Goal: Task Accomplishment & Management: Manage account settings

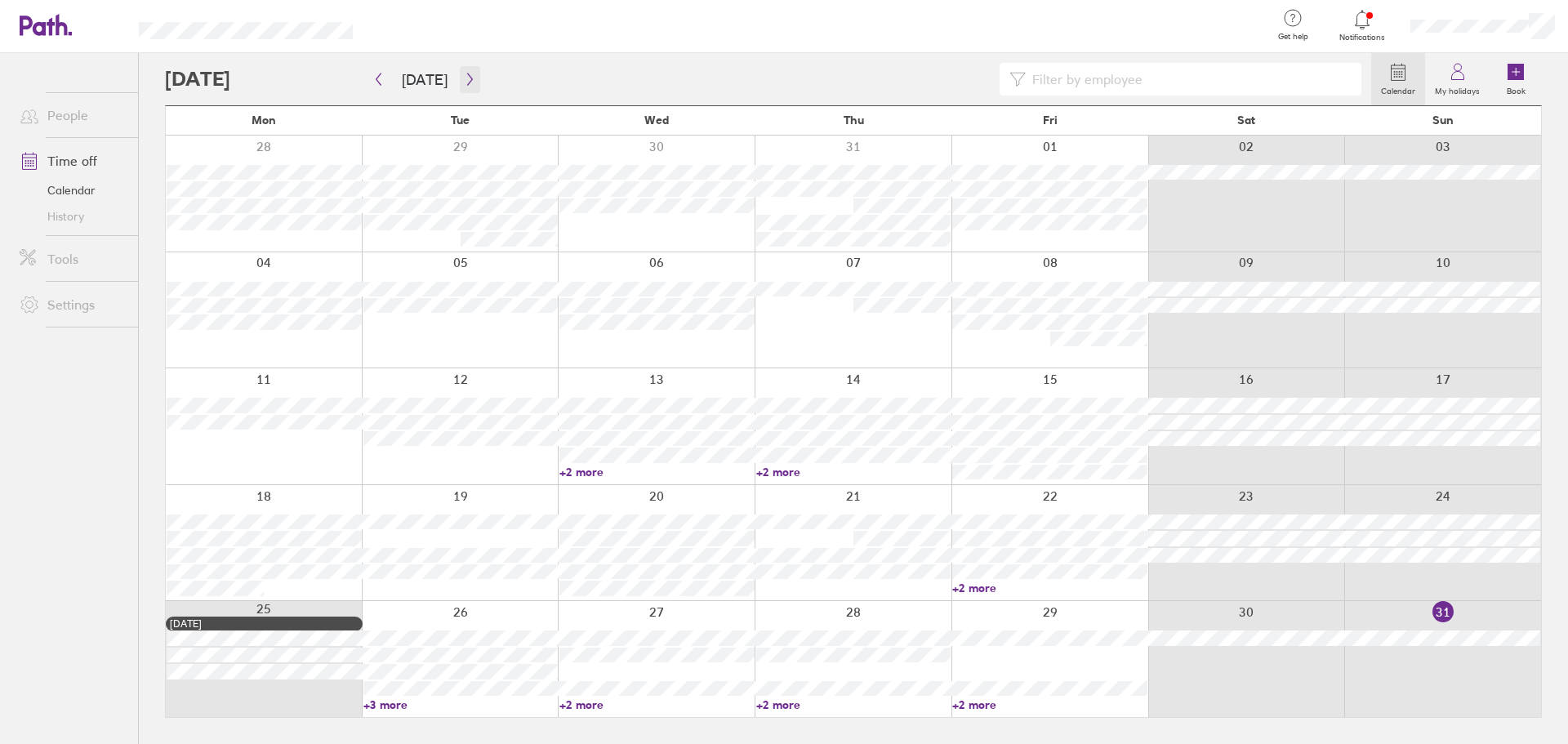
click at [472, 87] on button "button" at bounding box center [470, 80] width 20 height 27
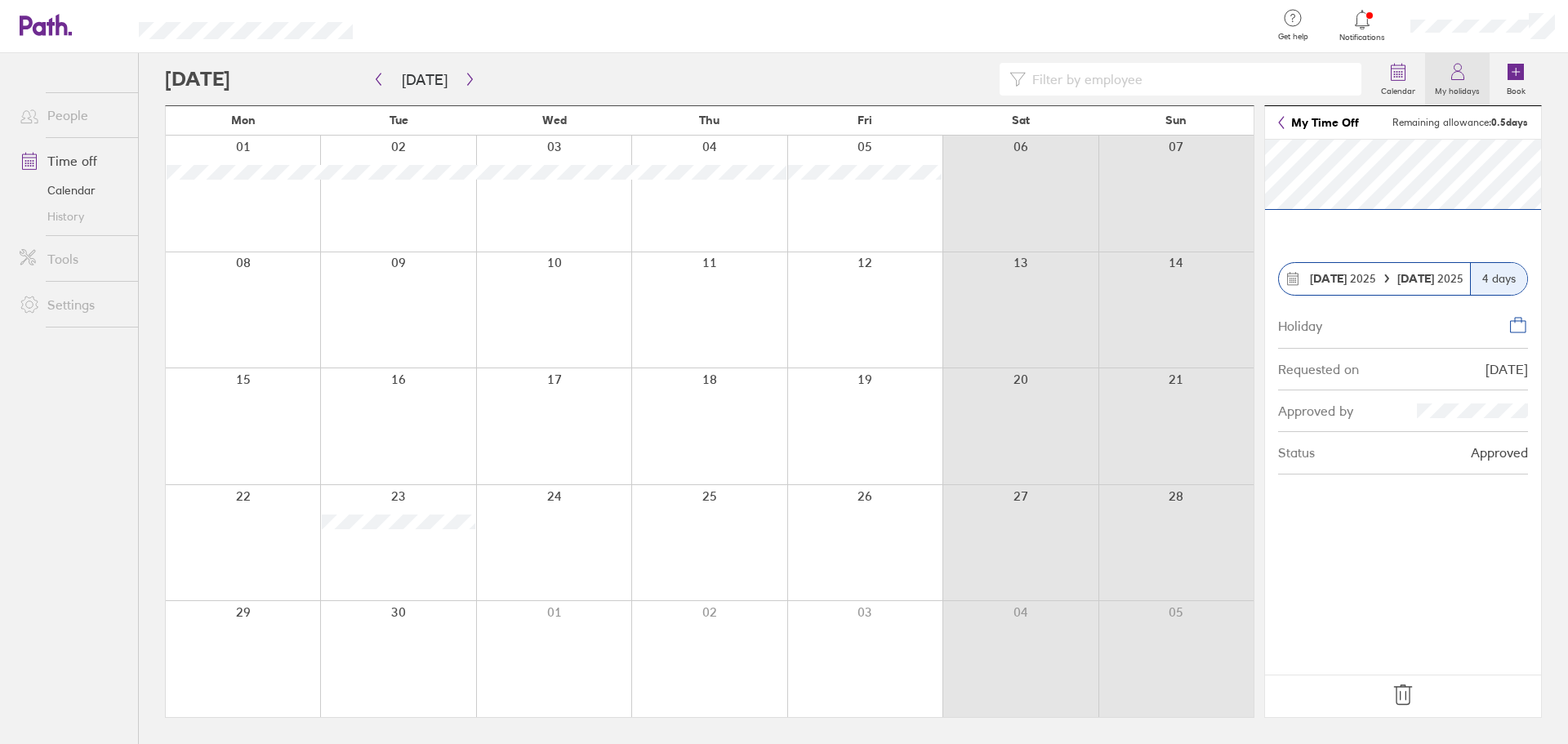
click at [1480, 86] on label "My holidays" at bounding box center [1457, 89] width 65 height 15
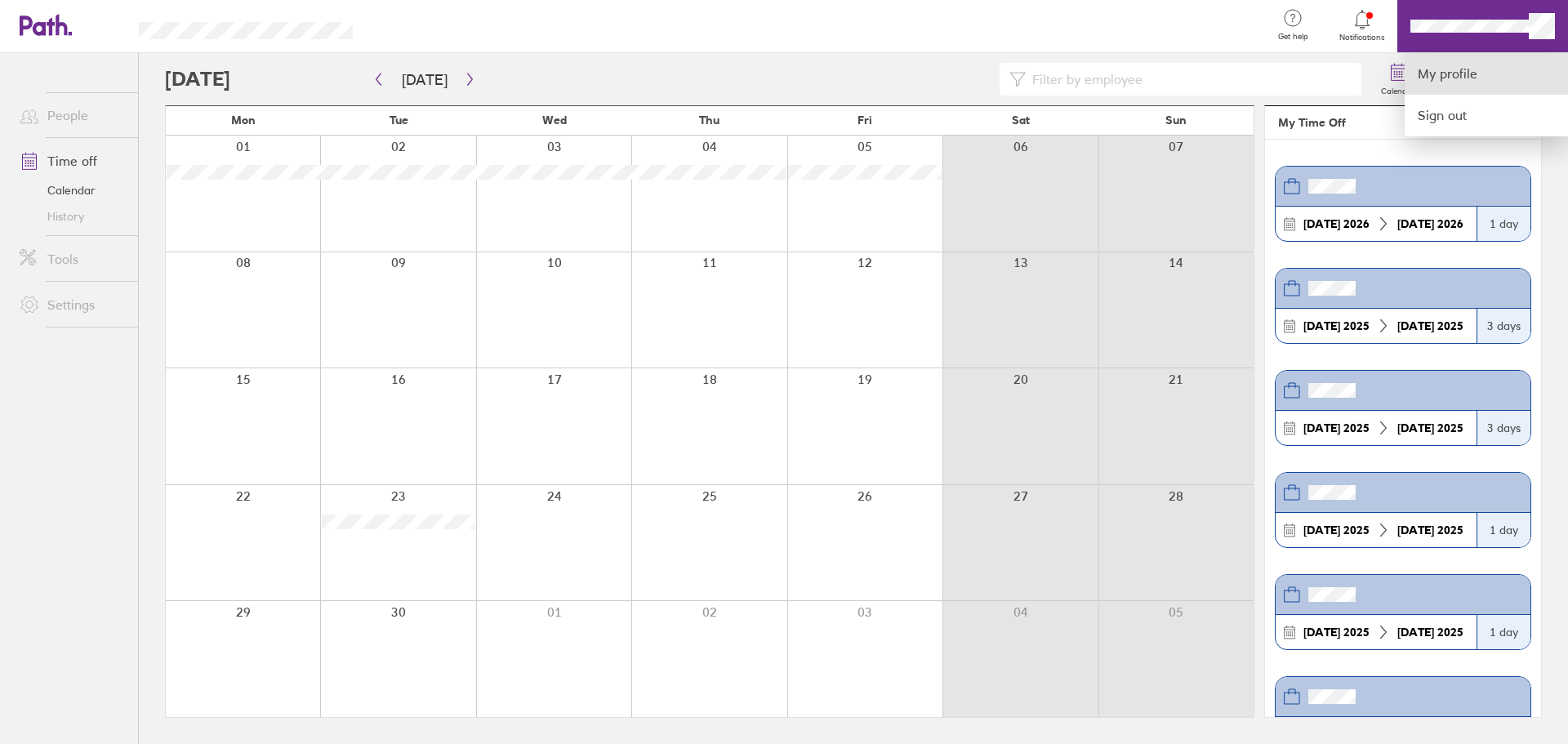
click at [1446, 70] on link "My profile" at bounding box center [1486, 74] width 163 height 42
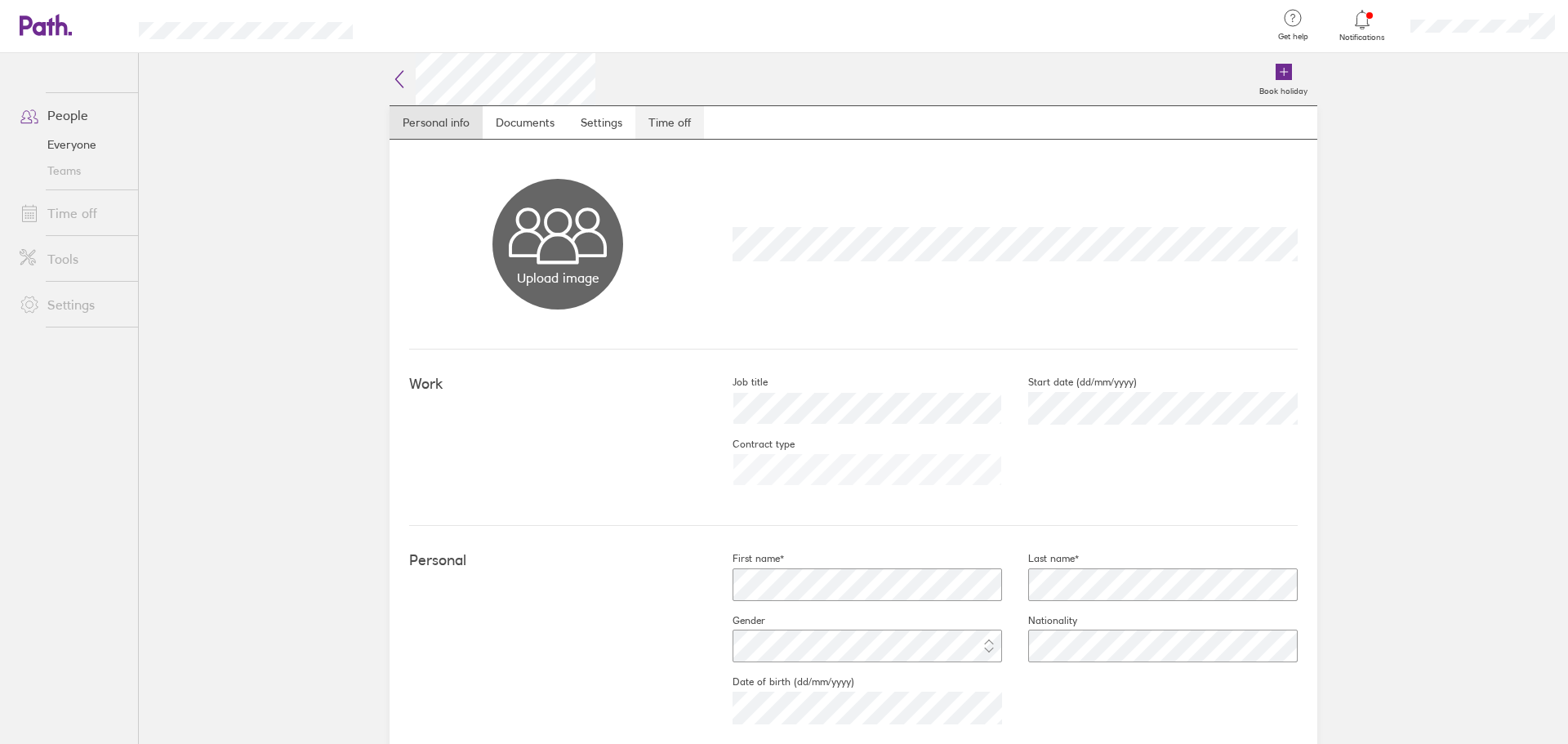
click at [662, 117] on link "Time off" at bounding box center [669, 122] width 68 height 33
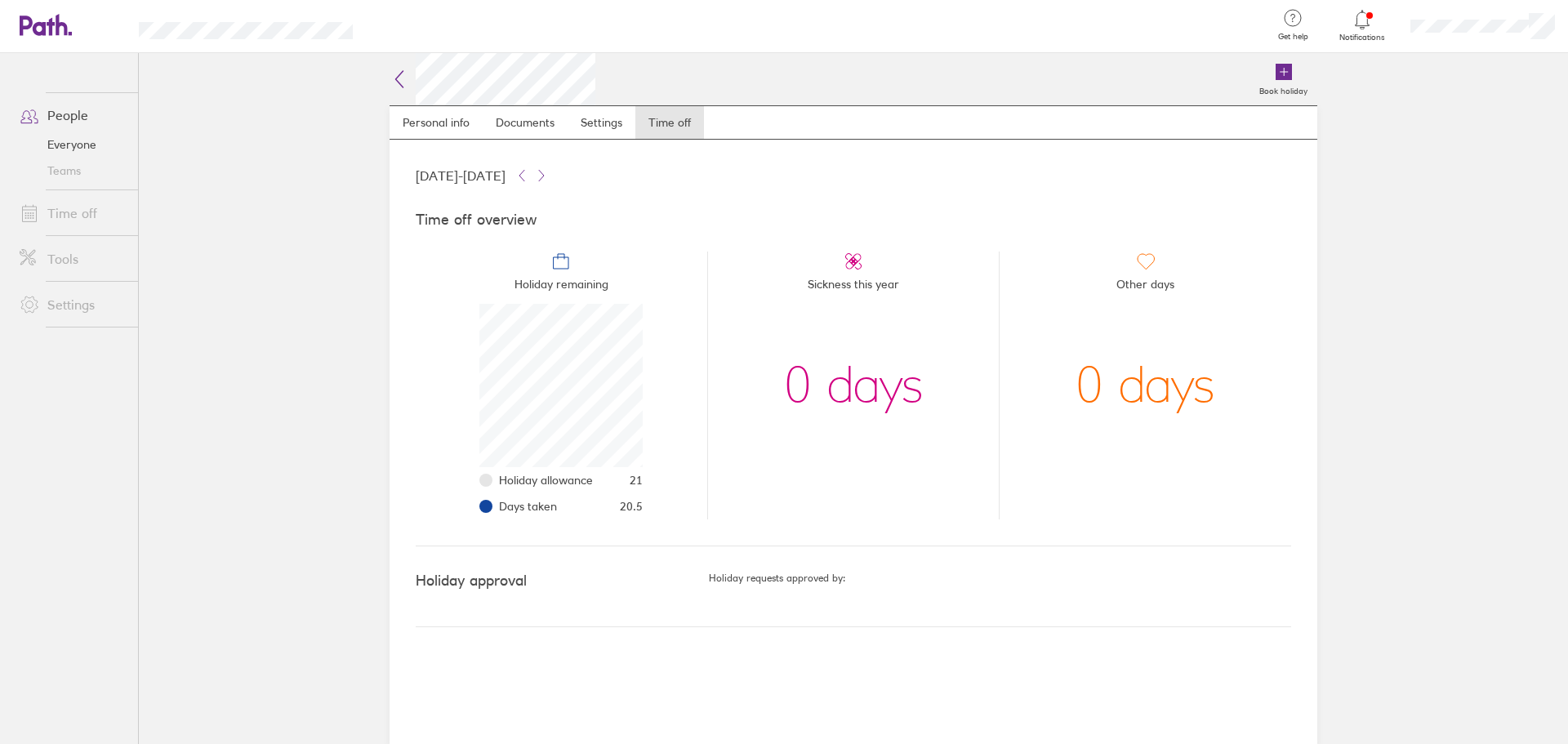
scroll to position [163, 163]
click at [604, 112] on link "Settings" at bounding box center [602, 122] width 68 height 33
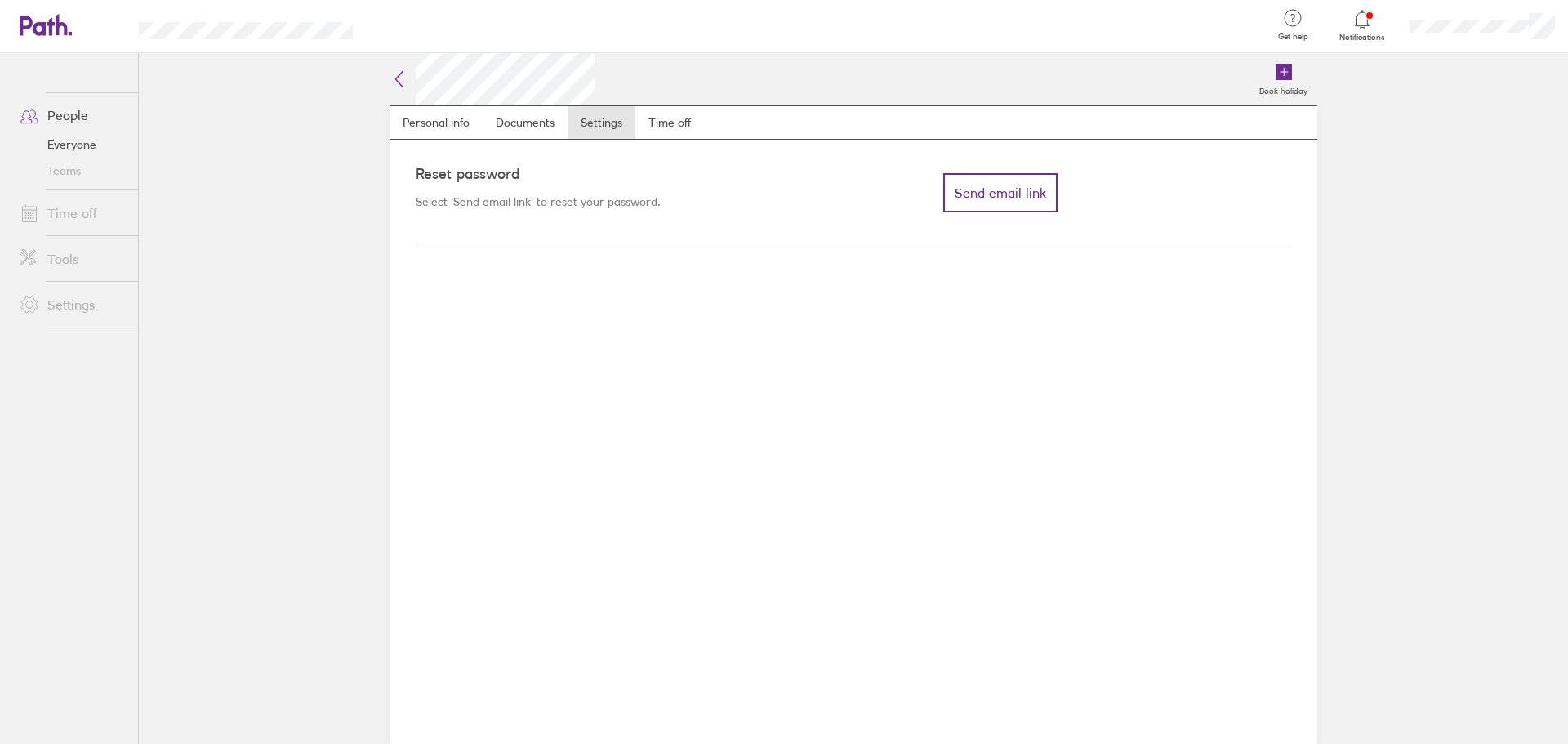
click at [403, 76] on icon at bounding box center [400, 79] width 19 height 19
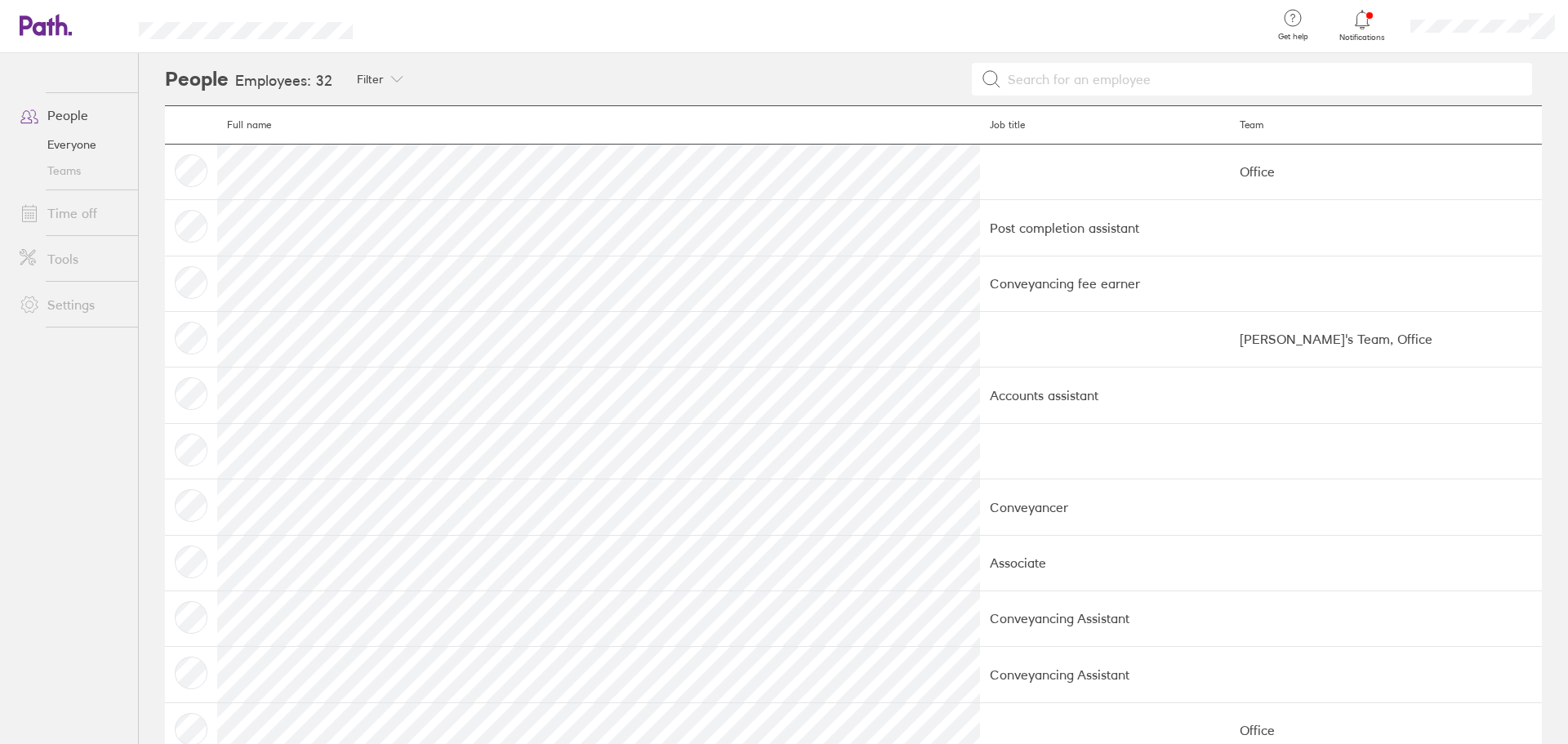
click at [1358, 28] on icon at bounding box center [1362, 19] width 19 height 19
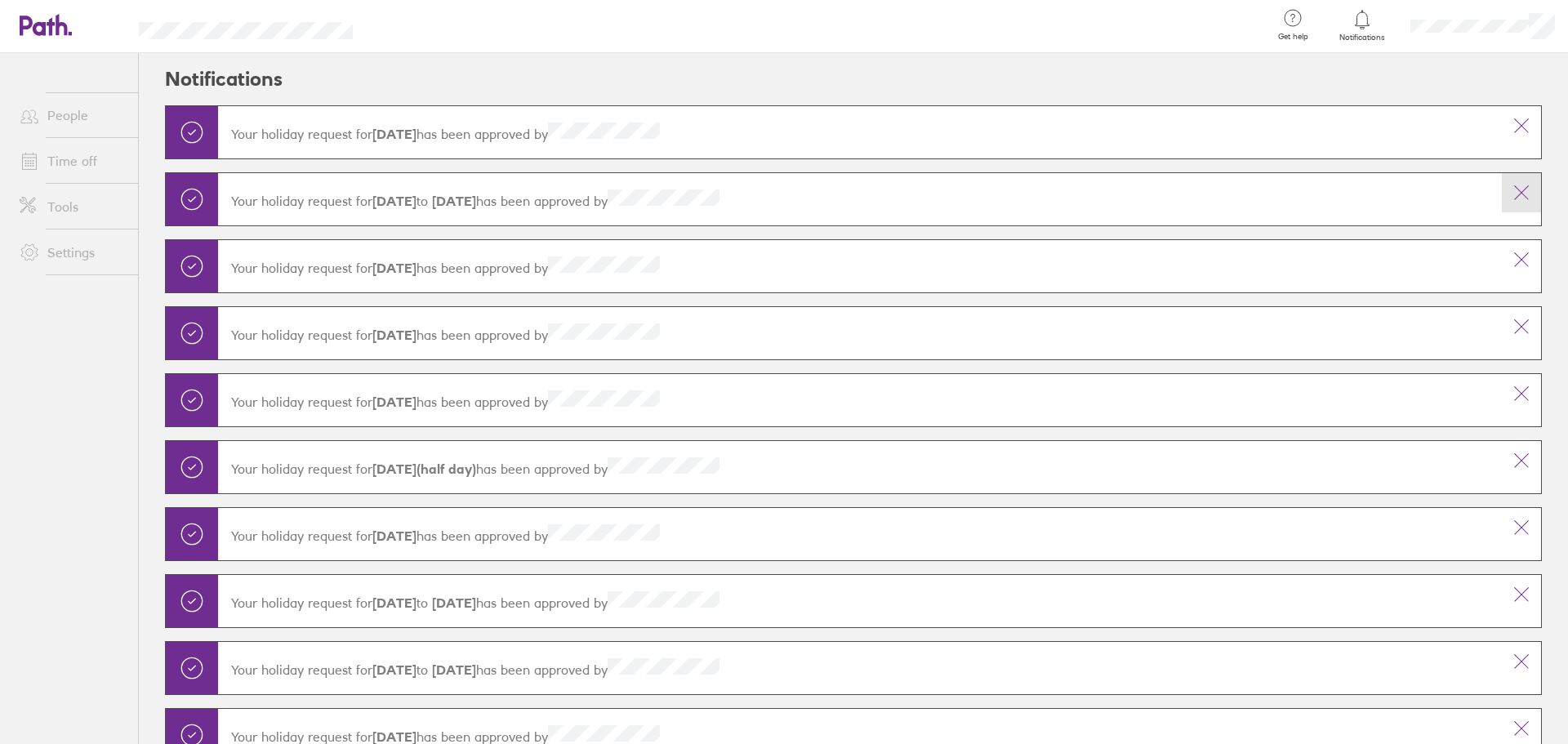
click at [1511, 201] on icon at bounding box center [1521, 193] width 19 height 19
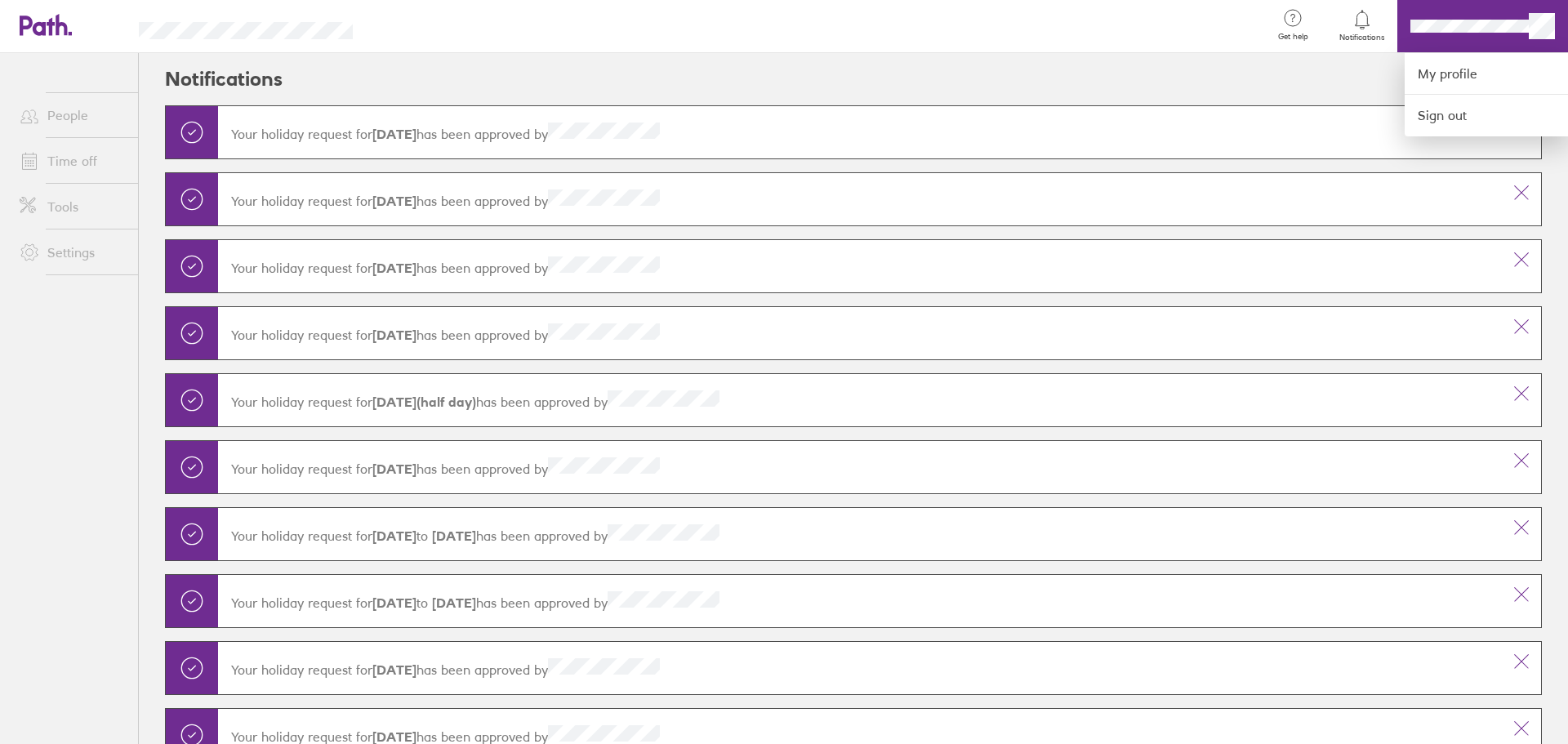
click at [1525, 26] on div at bounding box center [784, 372] width 1568 height 744
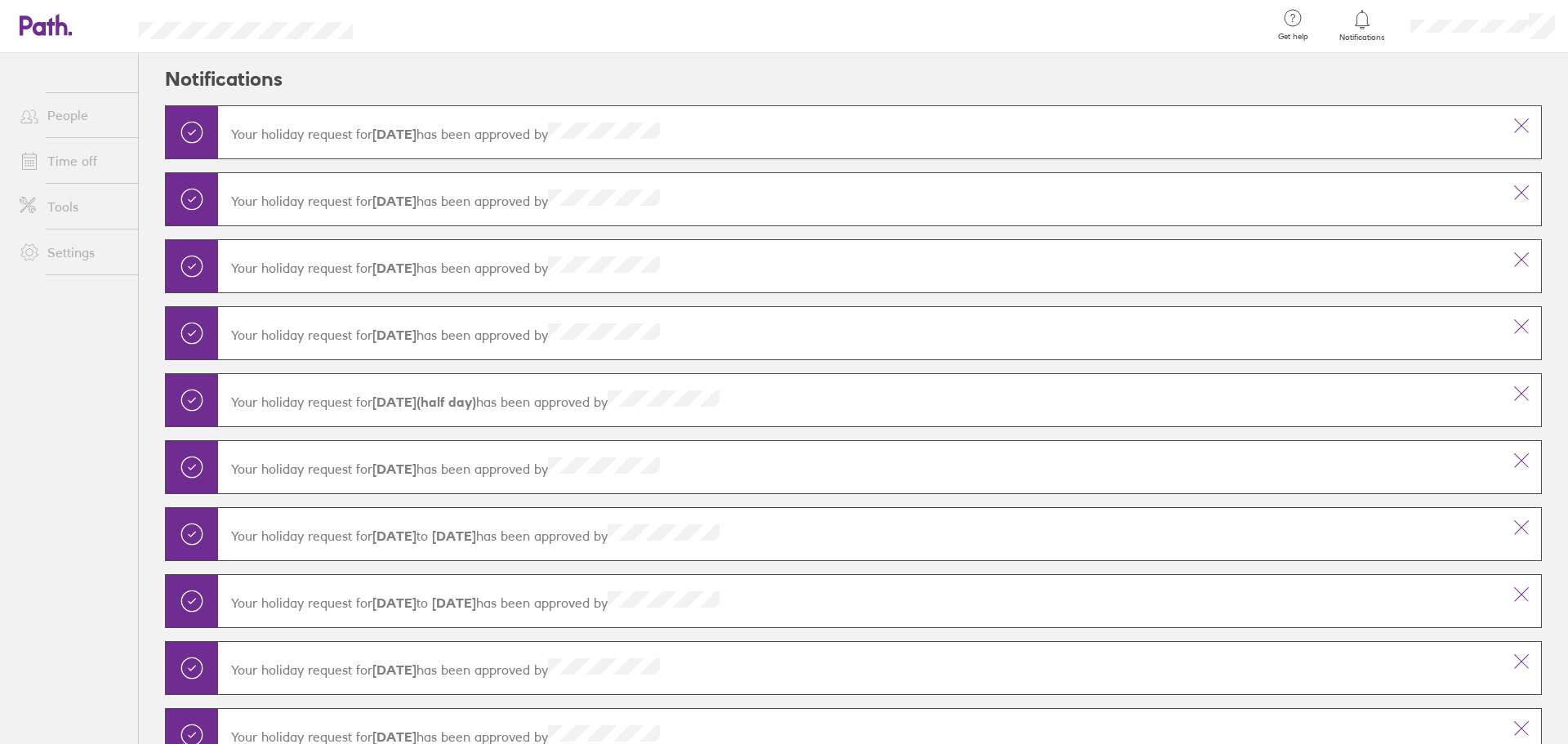
click at [49, 117] on link "People" at bounding box center [72, 115] width 131 height 33
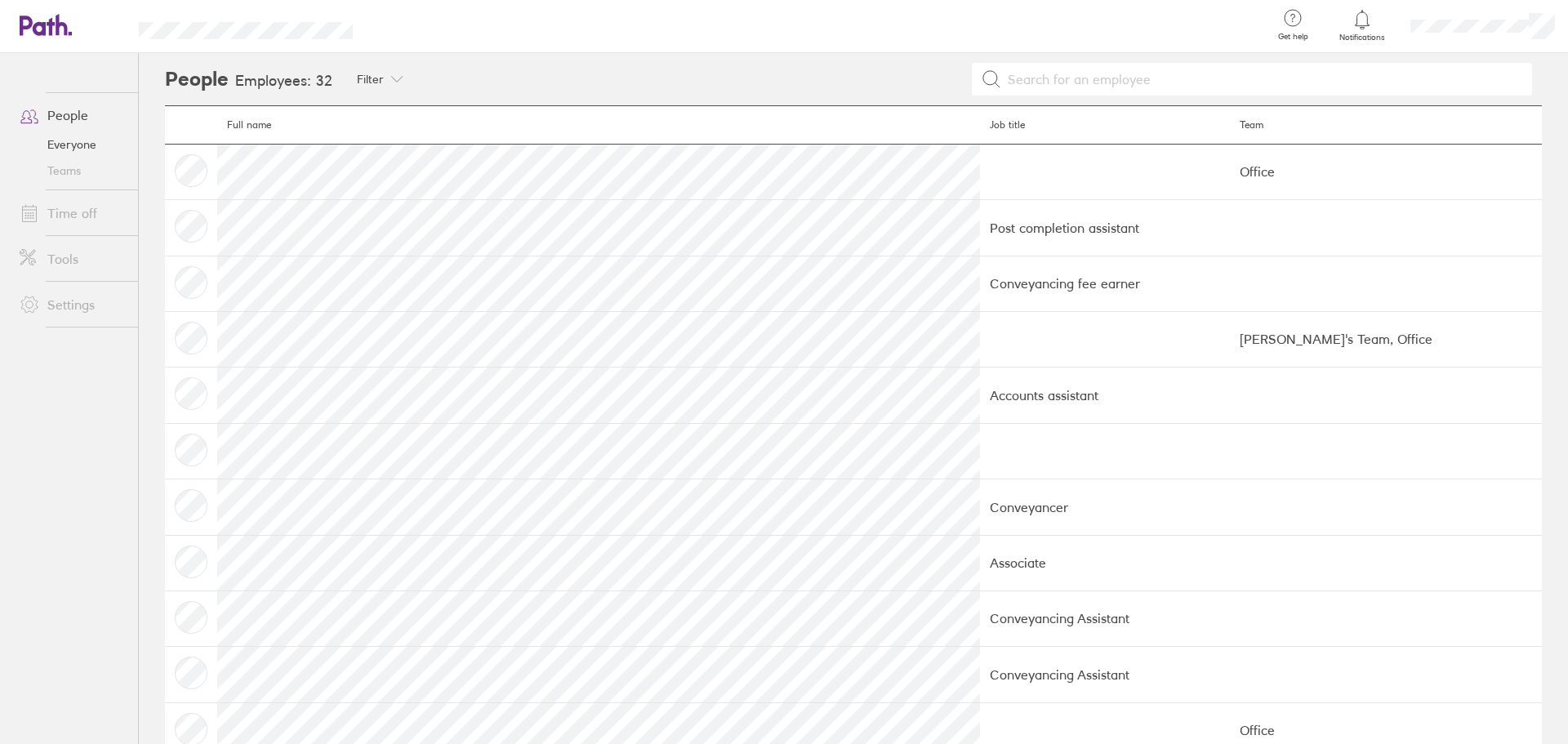
click at [65, 165] on link "Teams" at bounding box center [72, 171] width 131 height 27
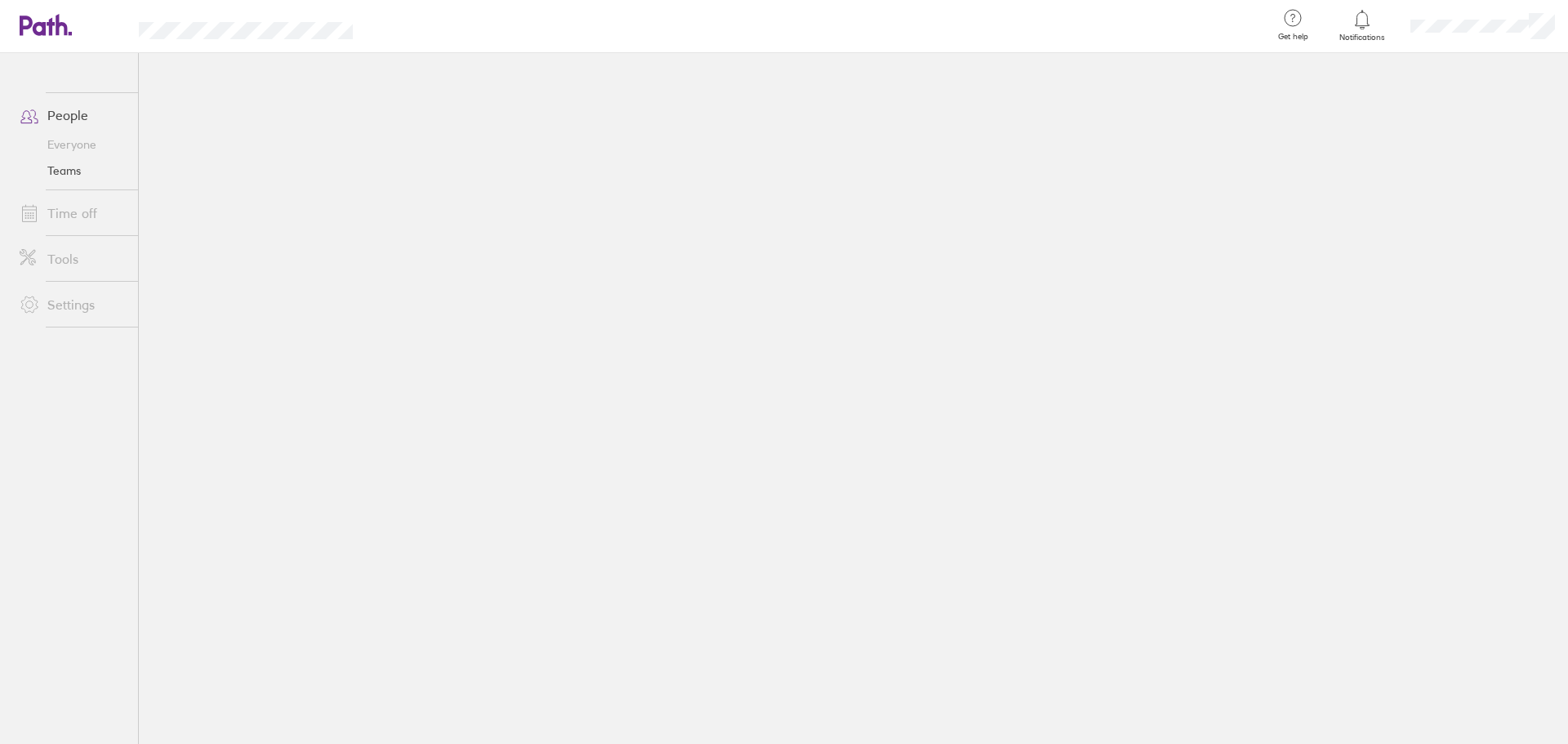
click at [63, 41] on header "Get help FAQs Contact us Notifications My profile Sign out" at bounding box center [784, 27] width 1568 height 53
click at [57, 30] on icon at bounding box center [62, 25] width 12 height 21
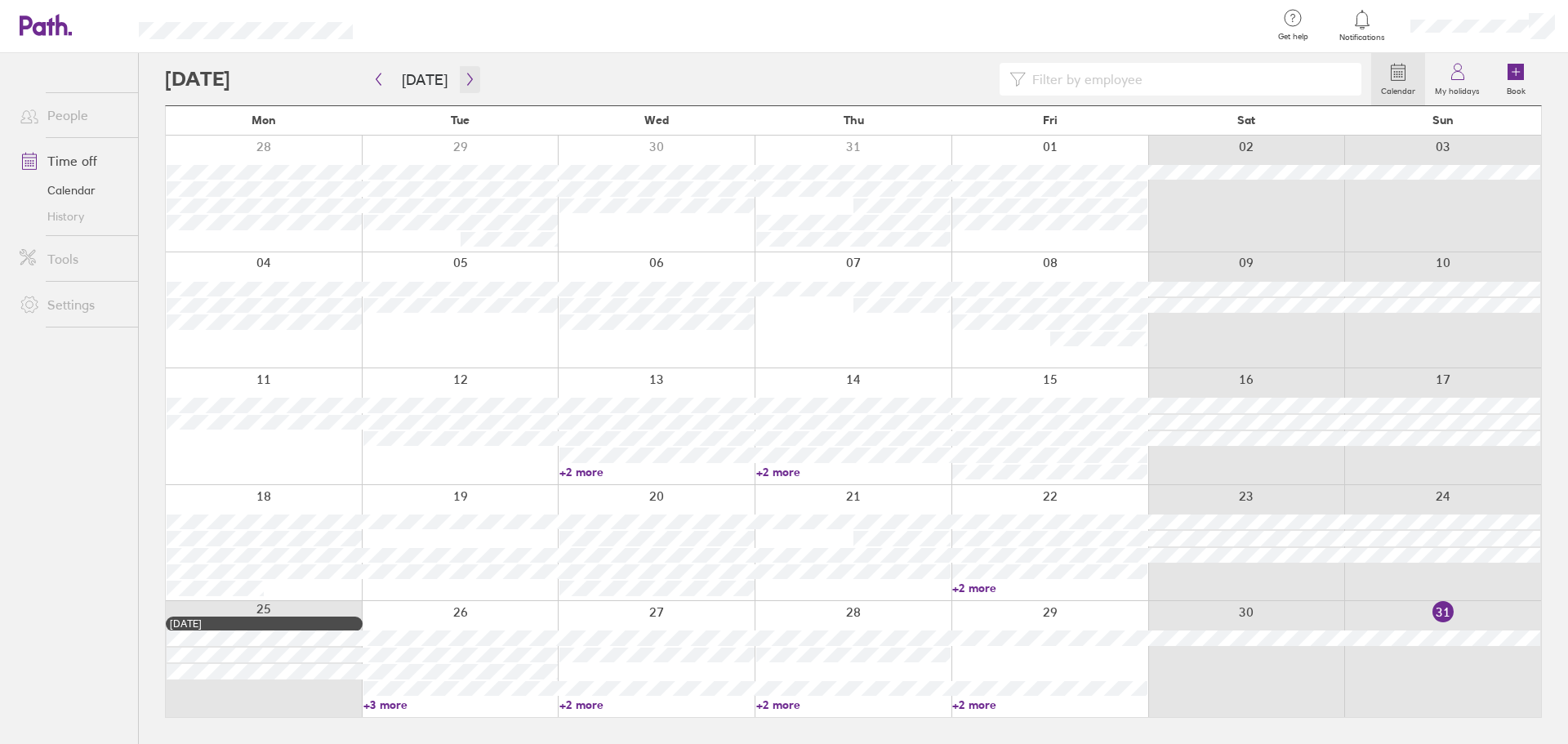
click at [464, 80] on icon "button" at bounding box center [470, 79] width 12 height 13
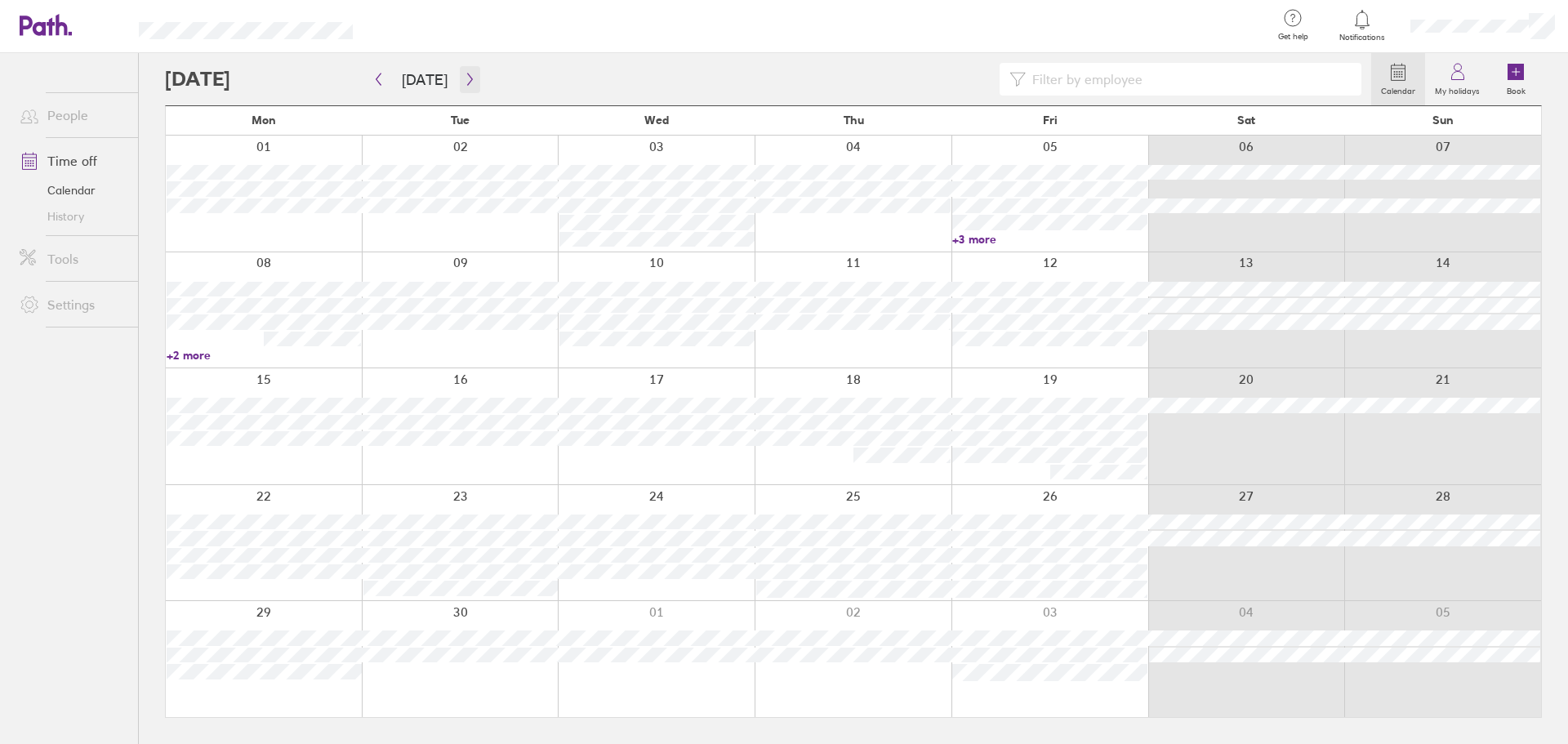
click at [473, 80] on button "button" at bounding box center [470, 80] width 20 height 27
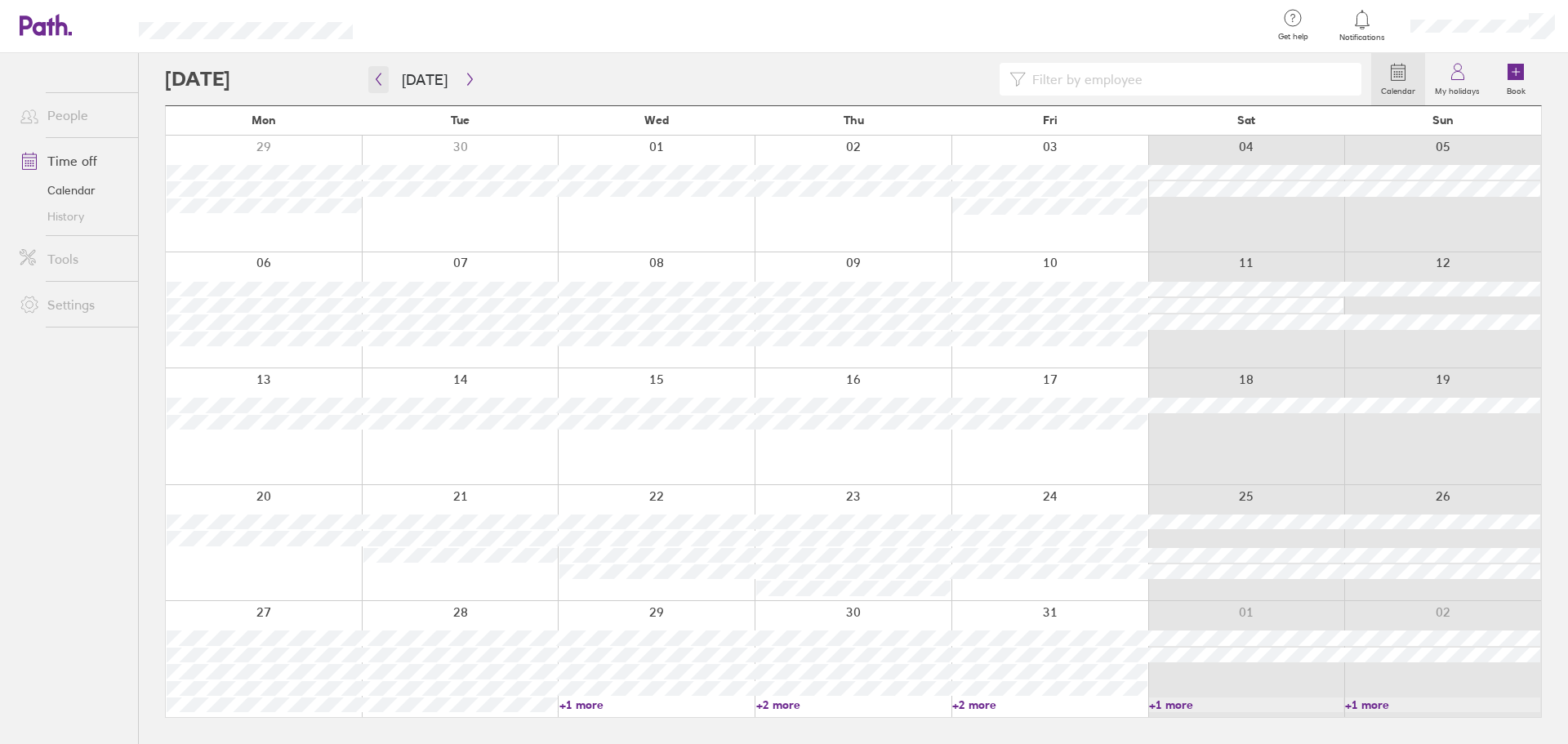
click at [384, 78] on button "button" at bounding box center [378, 80] width 20 height 27
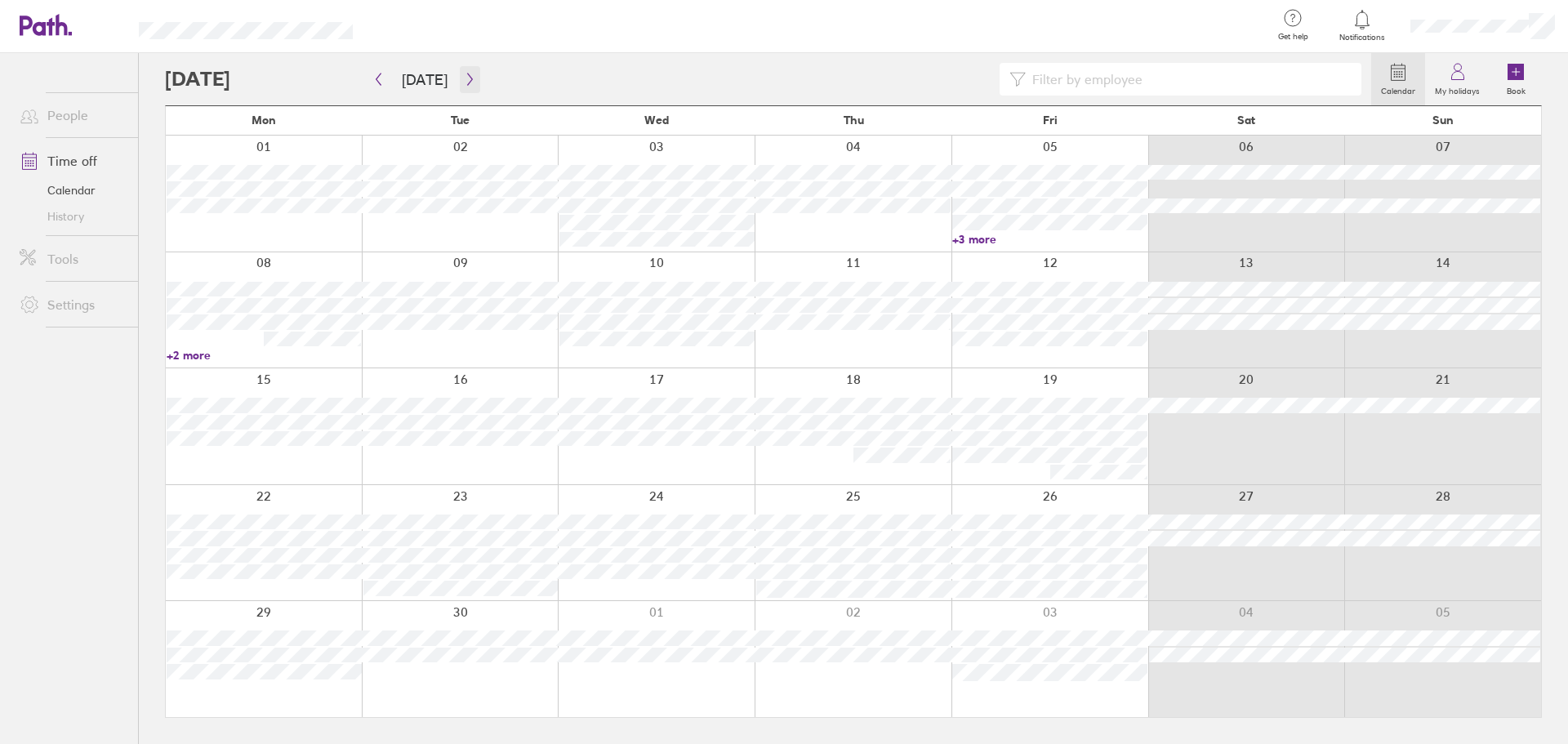
click at [464, 79] on icon "button" at bounding box center [470, 79] width 12 height 13
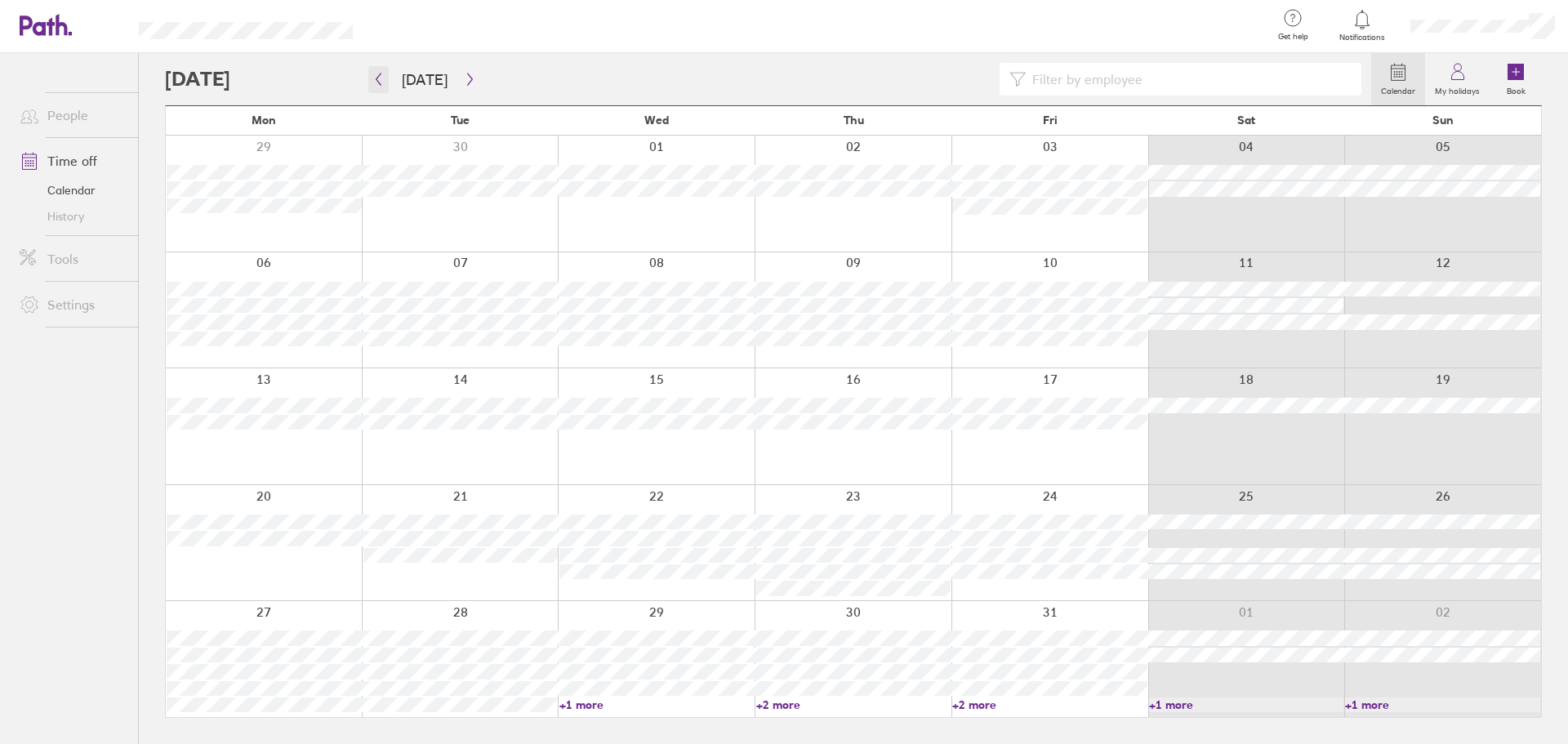
click at [377, 80] on icon "button" at bounding box center [379, 80] width 5 height 12
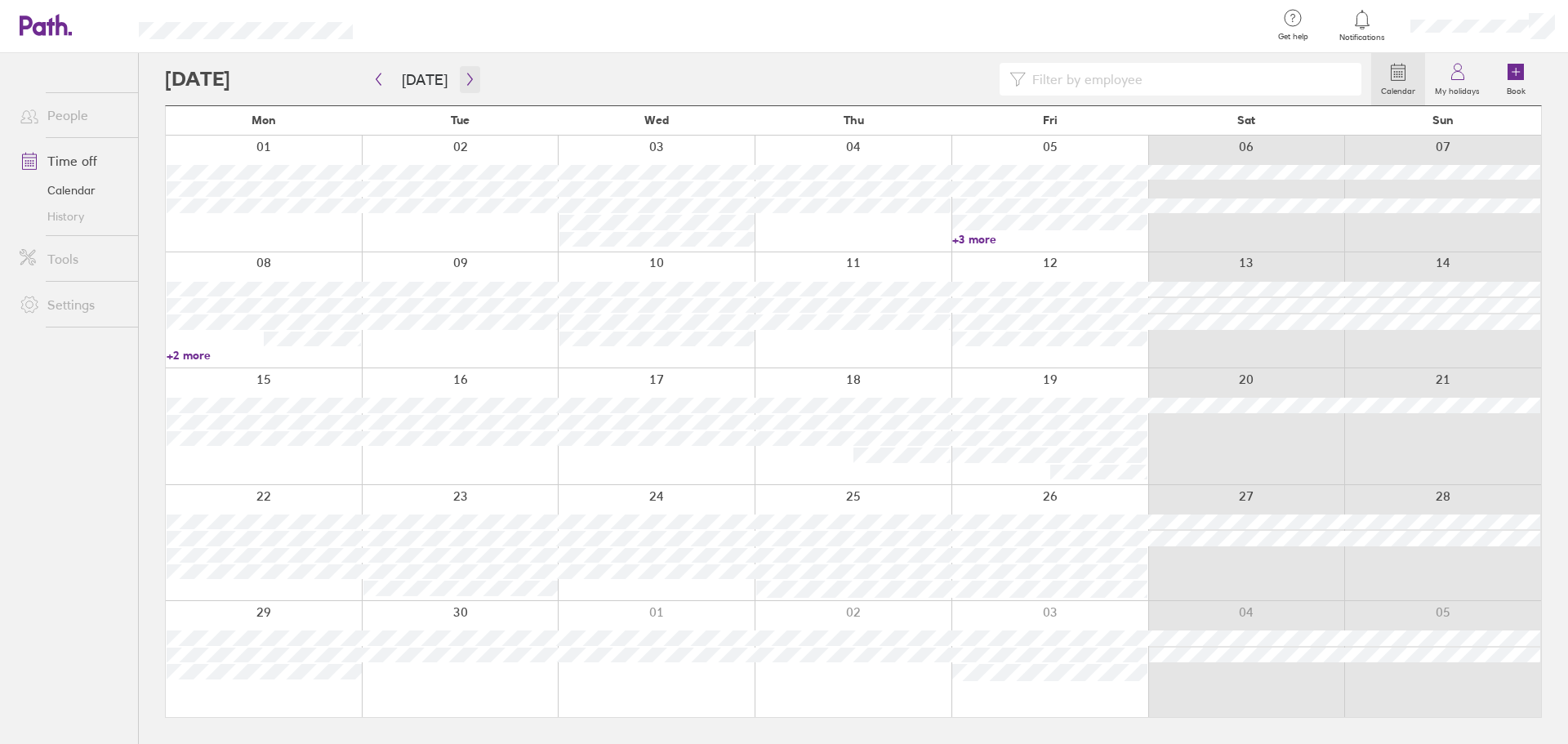
click at [471, 74] on button "button" at bounding box center [470, 80] width 20 height 27
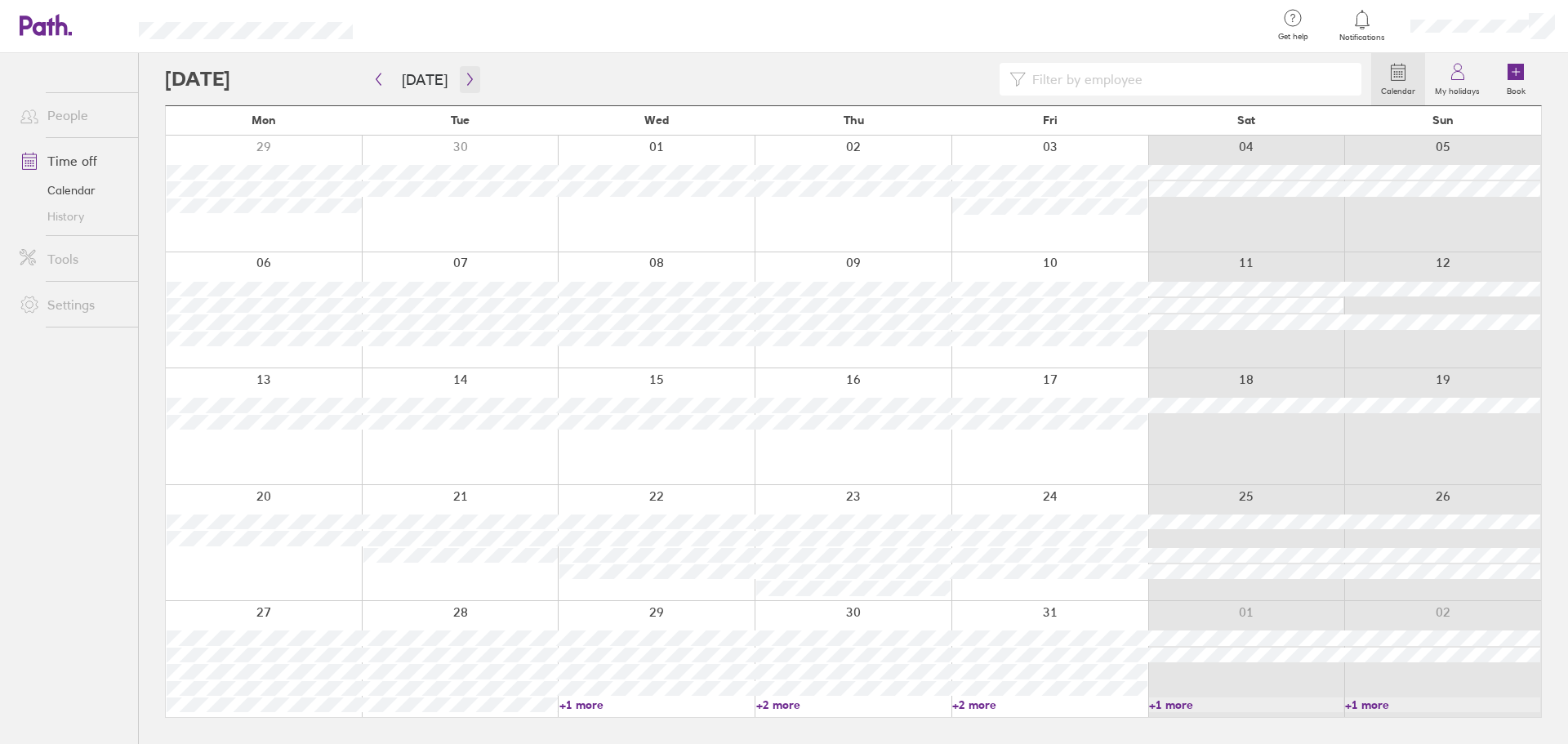
click at [468, 84] on icon "button" at bounding box center [470, 79] width 12 height 13
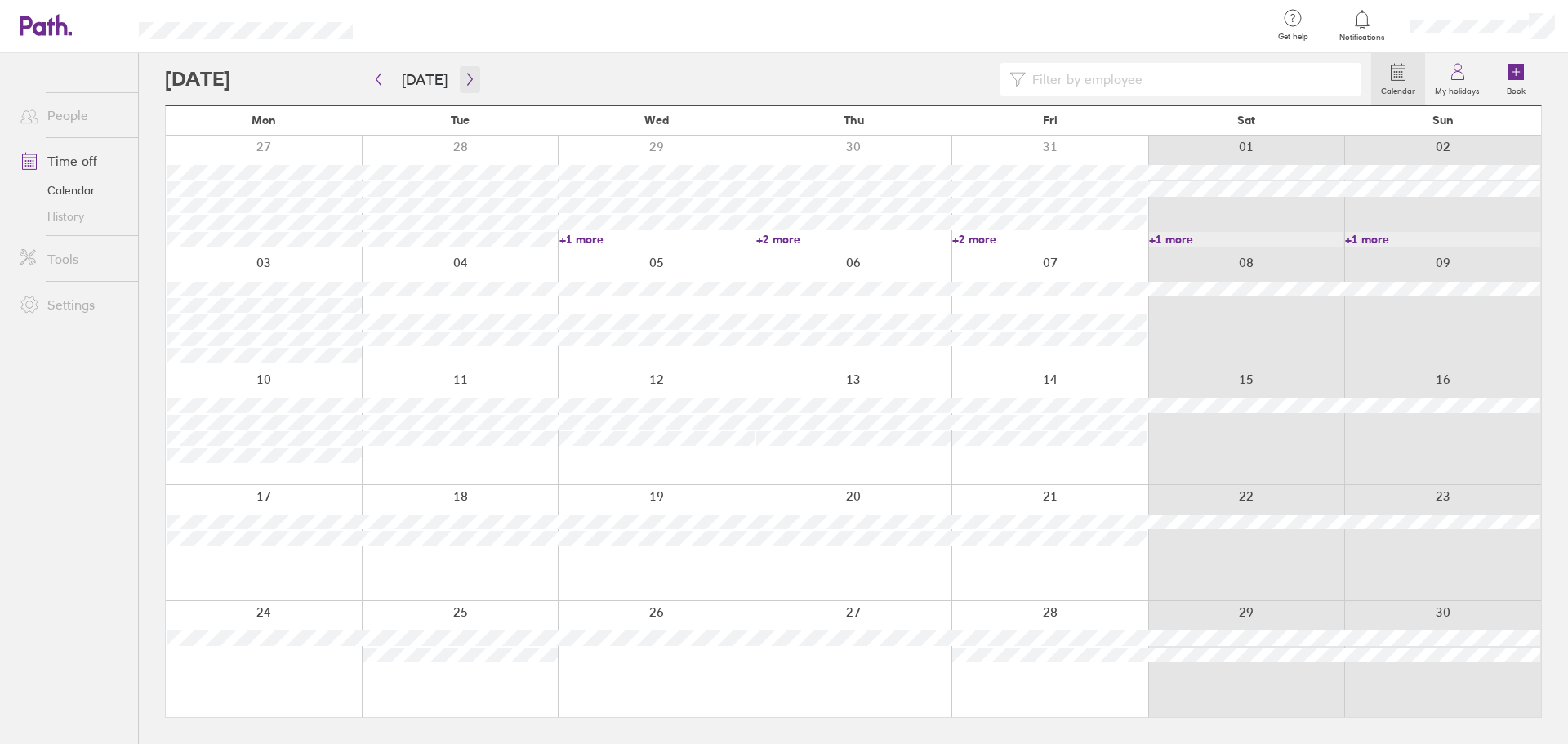
click at [467, 74] on icon "button" at bounding box center [470, 79] width 12 height 13
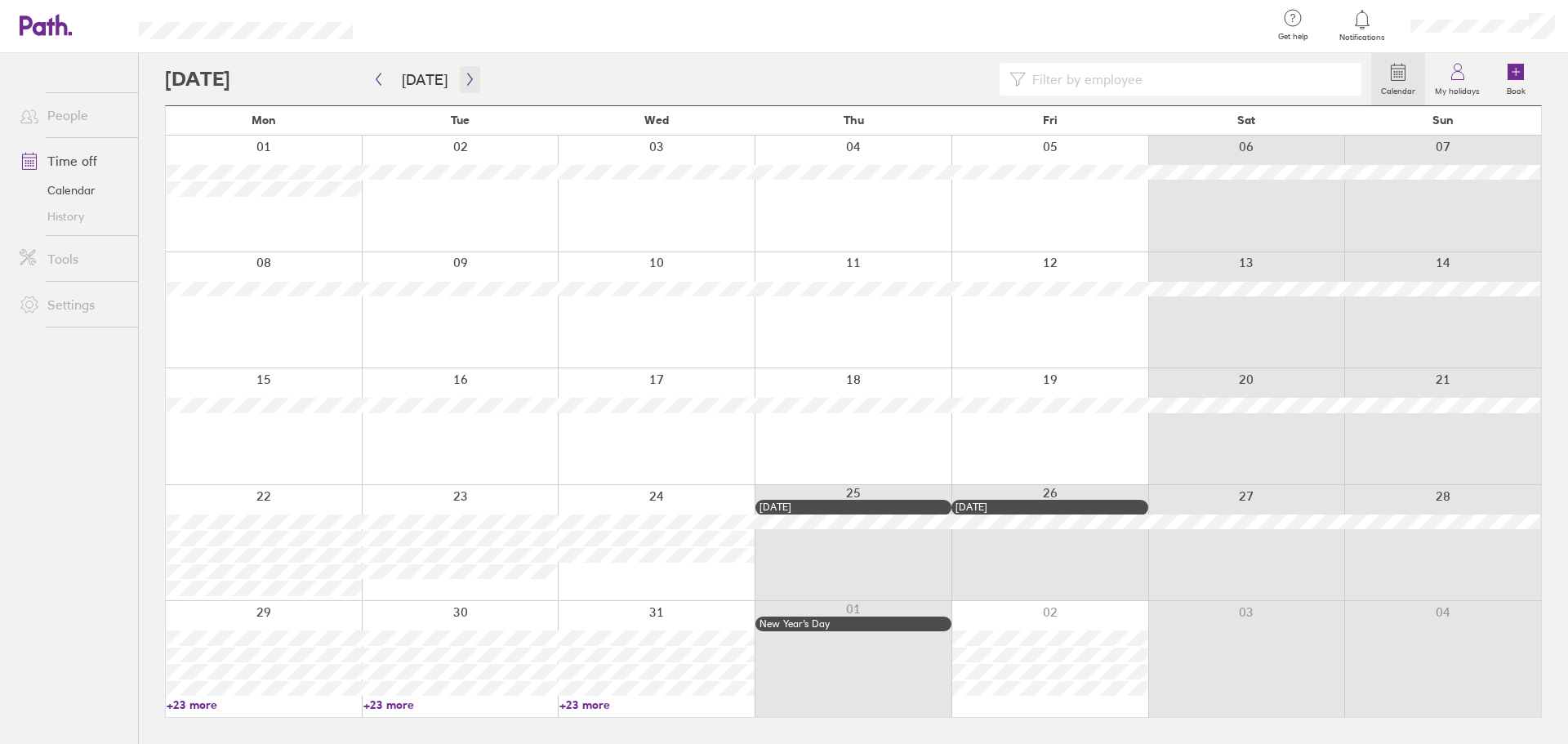
click at [464, 74] on icon "button" at bounding box center [470, 79] width 12 height 13
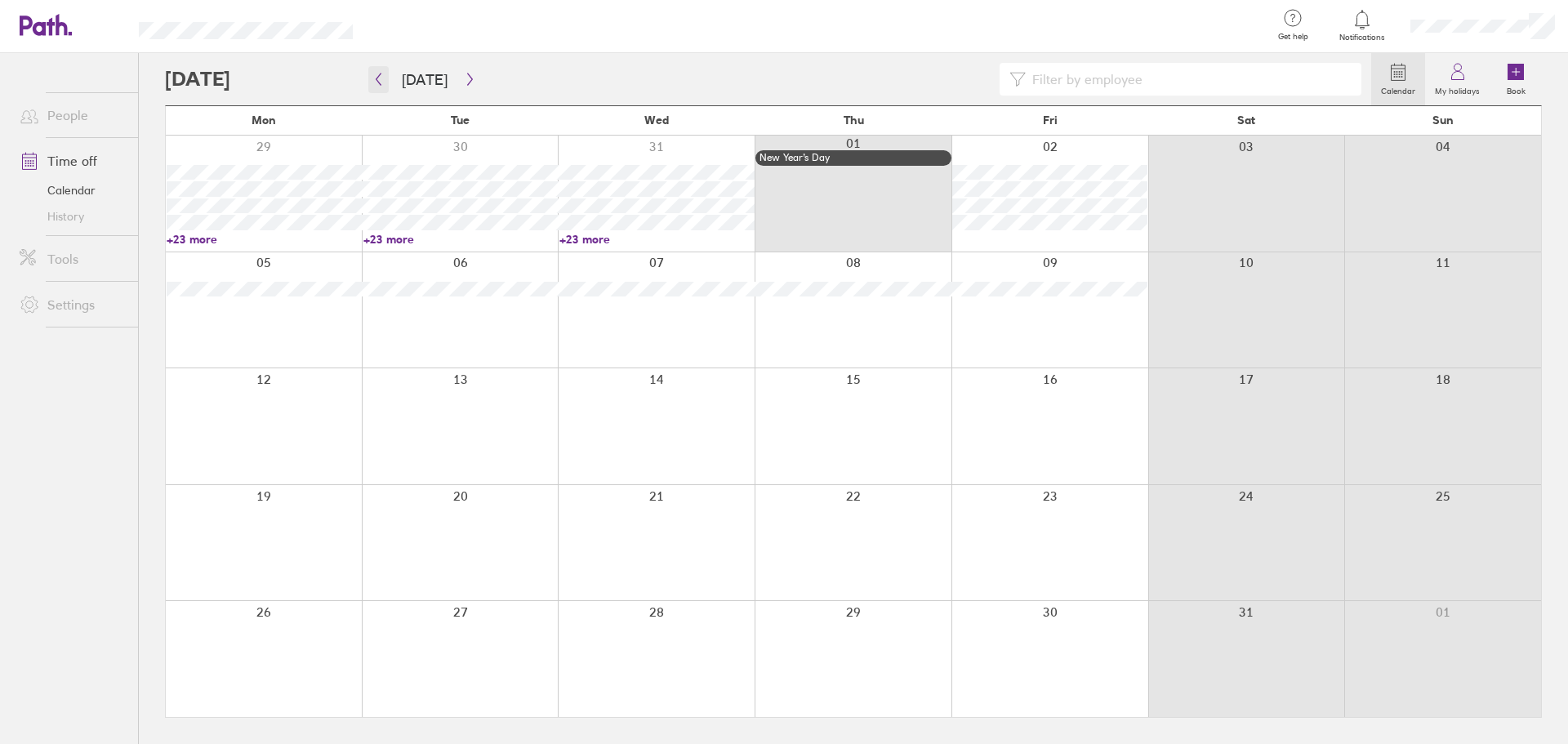
click at [371, 78] on button "button" at bounding box center [378, 80] width 20 height 27
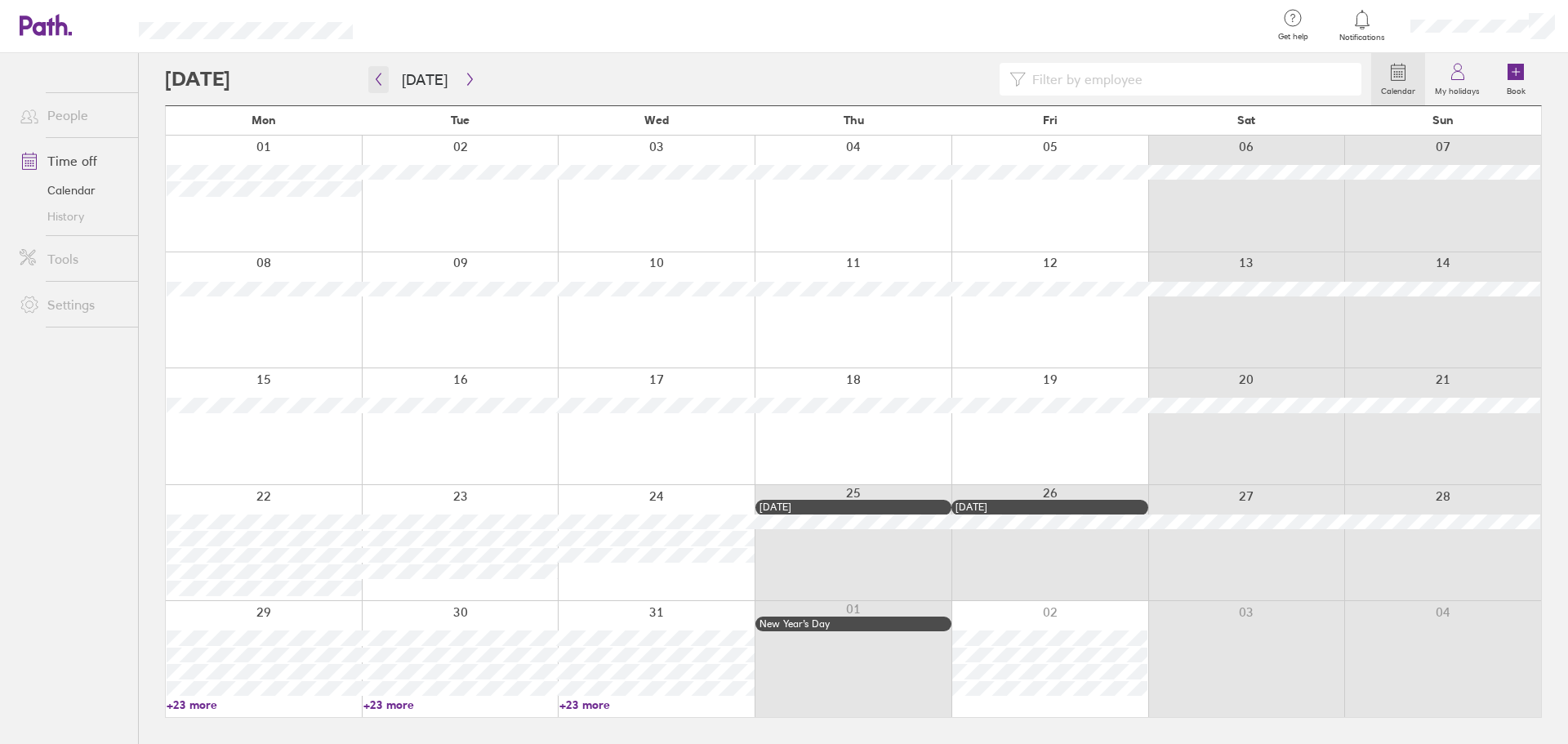
click at [382, 81] on icon "button" at bounding box center [378, 79] width 12 height 13
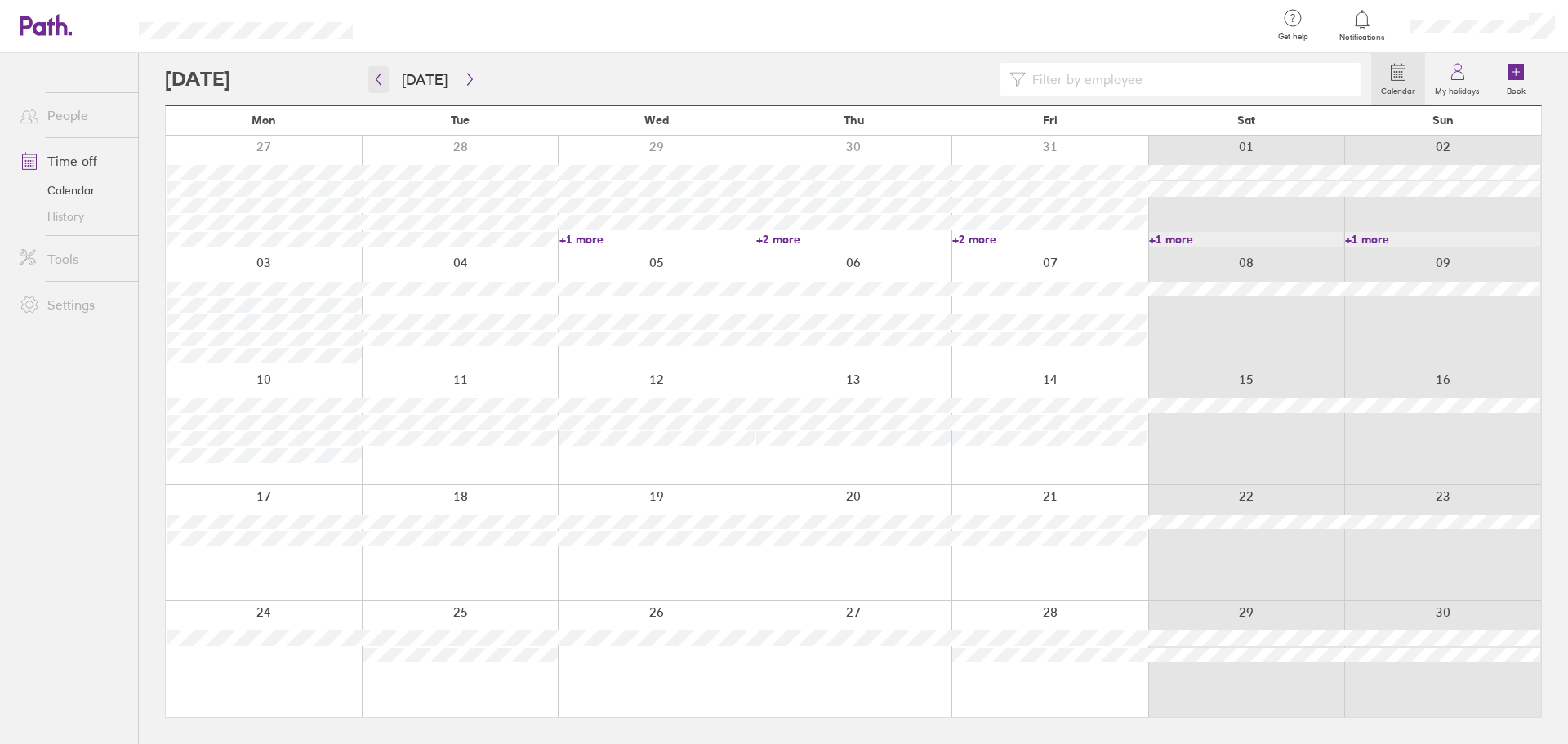
click at [379, 83] on icon "button" at bounding box center [379, 80] width 5 height 12
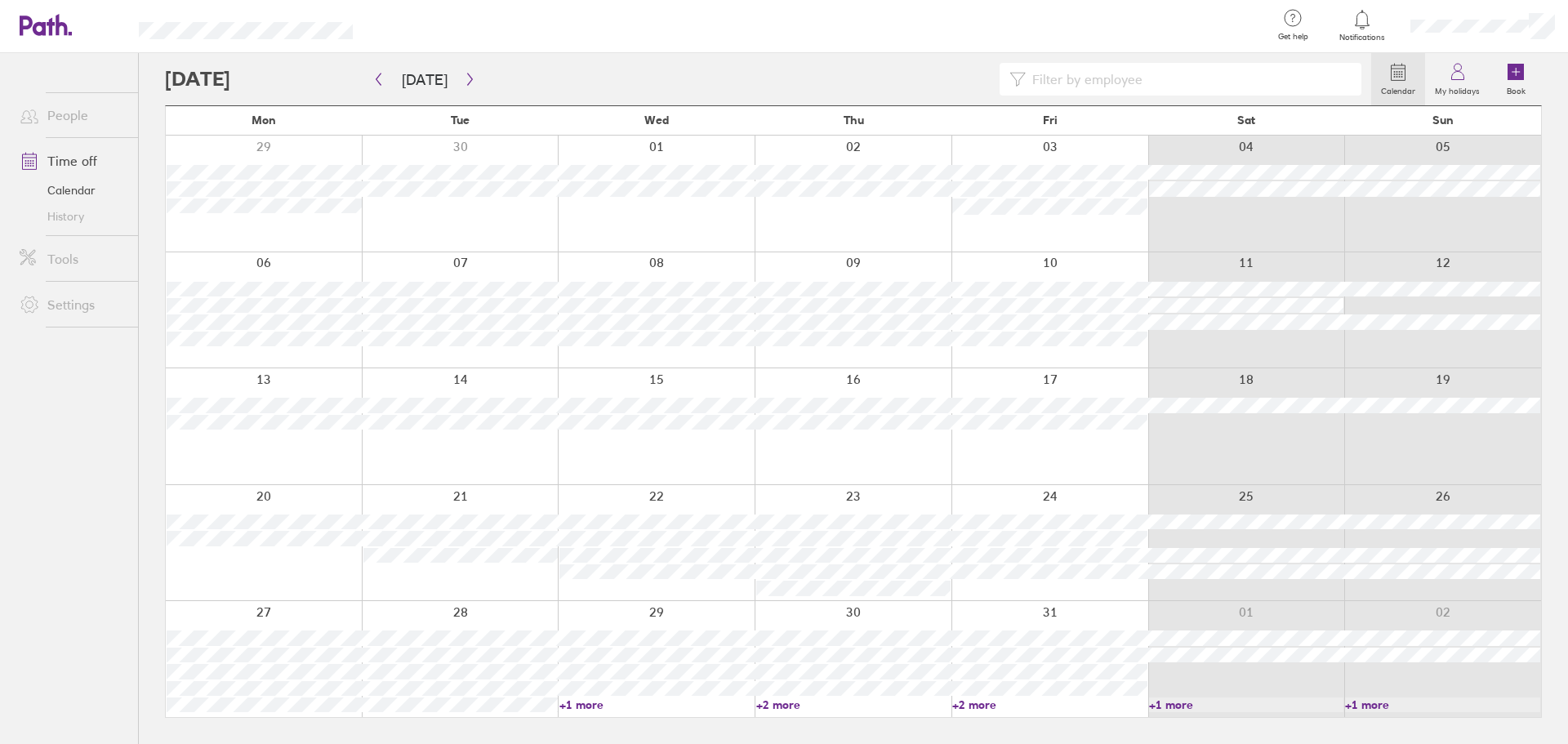
click at [623, 229] on div at bounding box center [656, 193] width 197 height 116
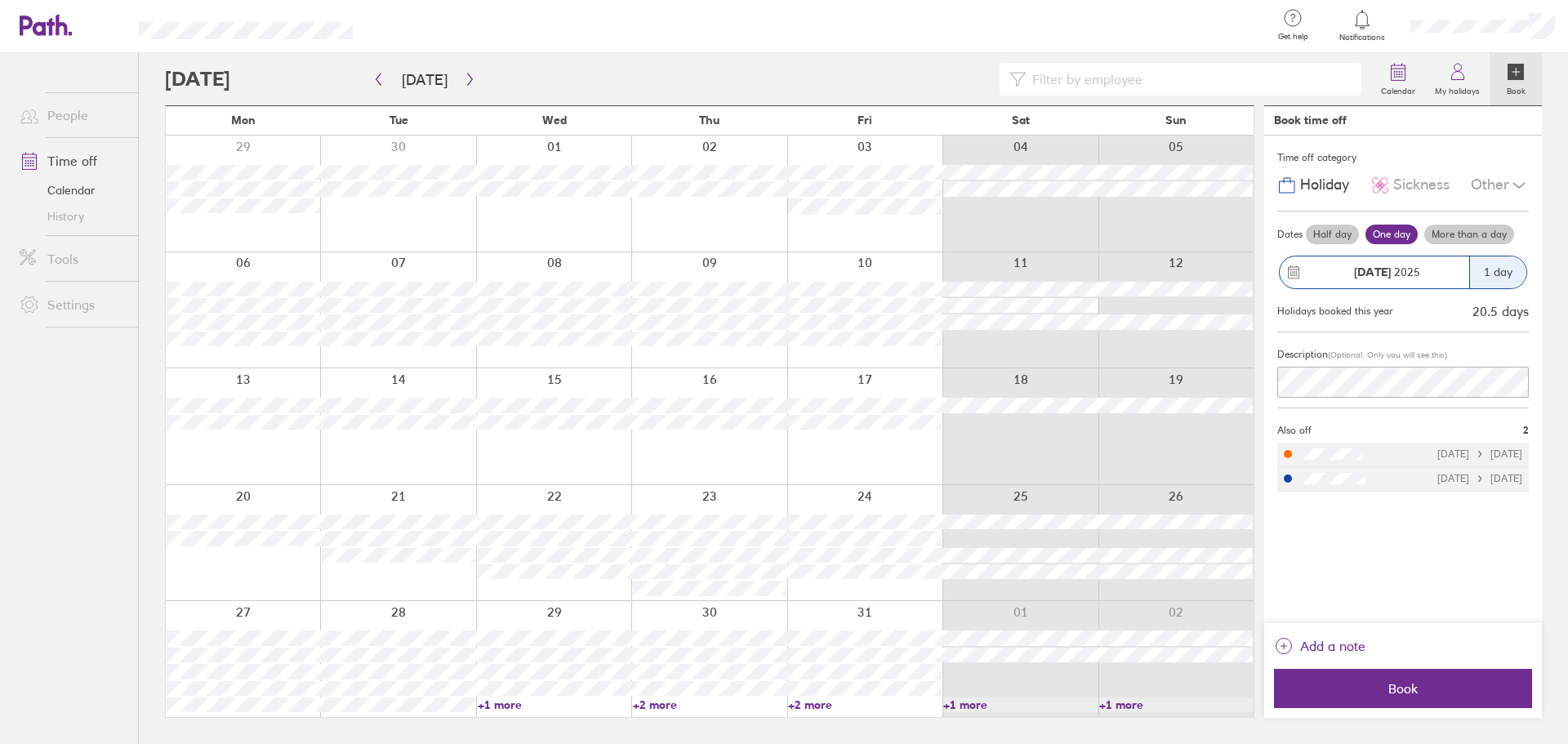
click at [1440, 233] on label "More than a day" at bounding box center [1469, 235] width 89 height 19
click at [0, 0] on input "More than a day" at bounding box center [0, 0] width 0 height 0
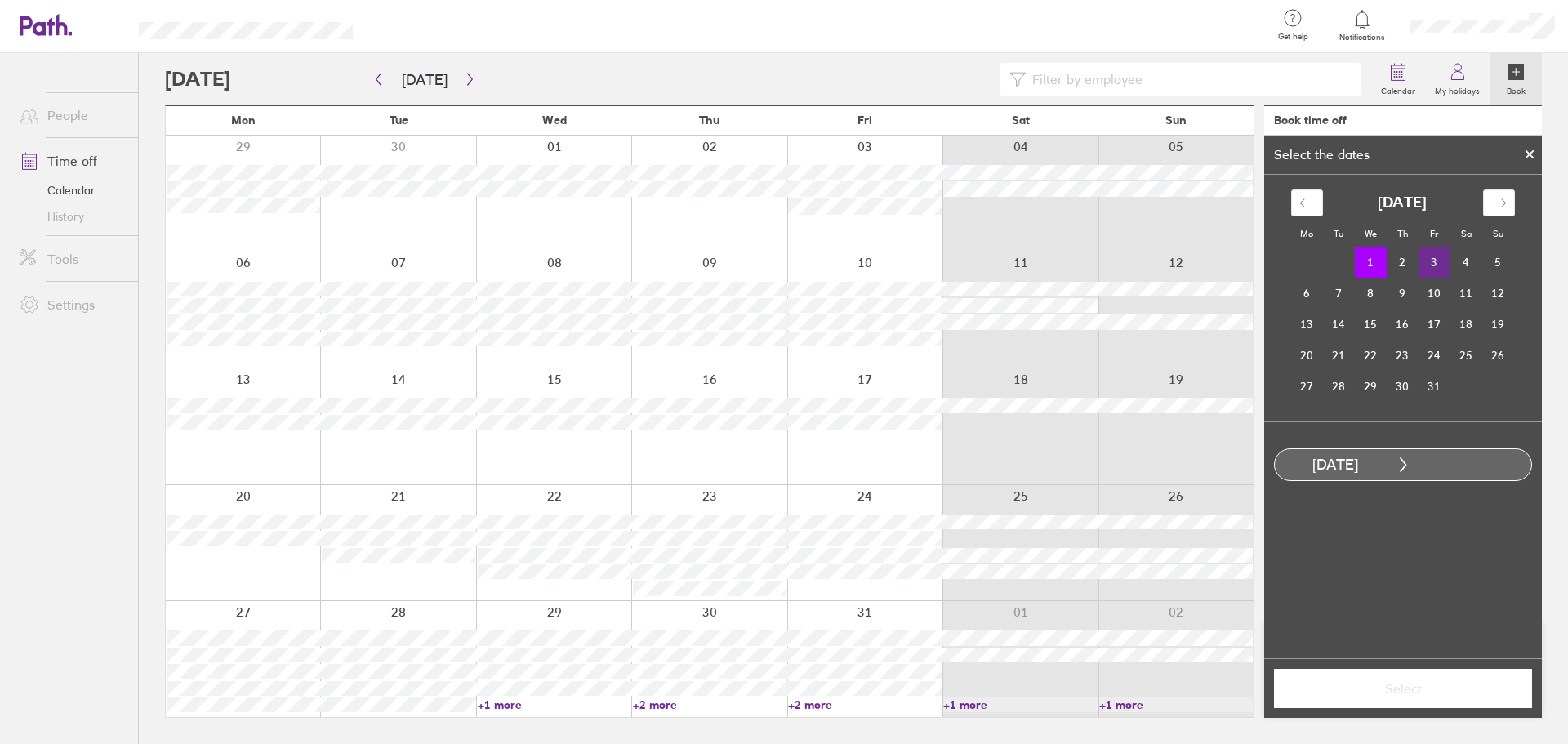
click at [1439, 265] on td "3" at bounding box center [1434, 261] width 32 height 31
click at [1444, 694] on span "Select" at bounding box center [1403, 688] width 236 height 15
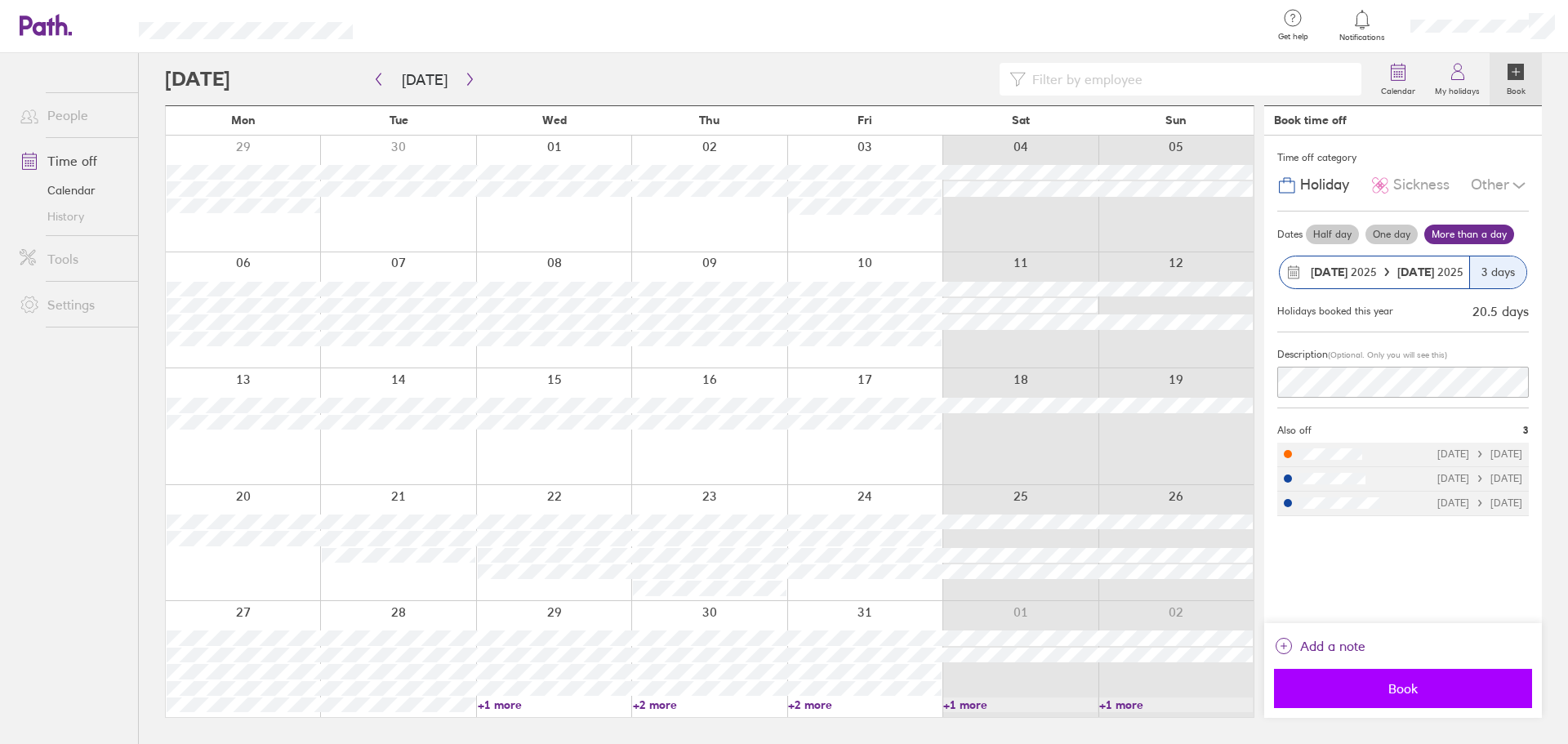
click at [1439, 686] on span "Book" at bounding box center [1403, 688] width 236 height 15
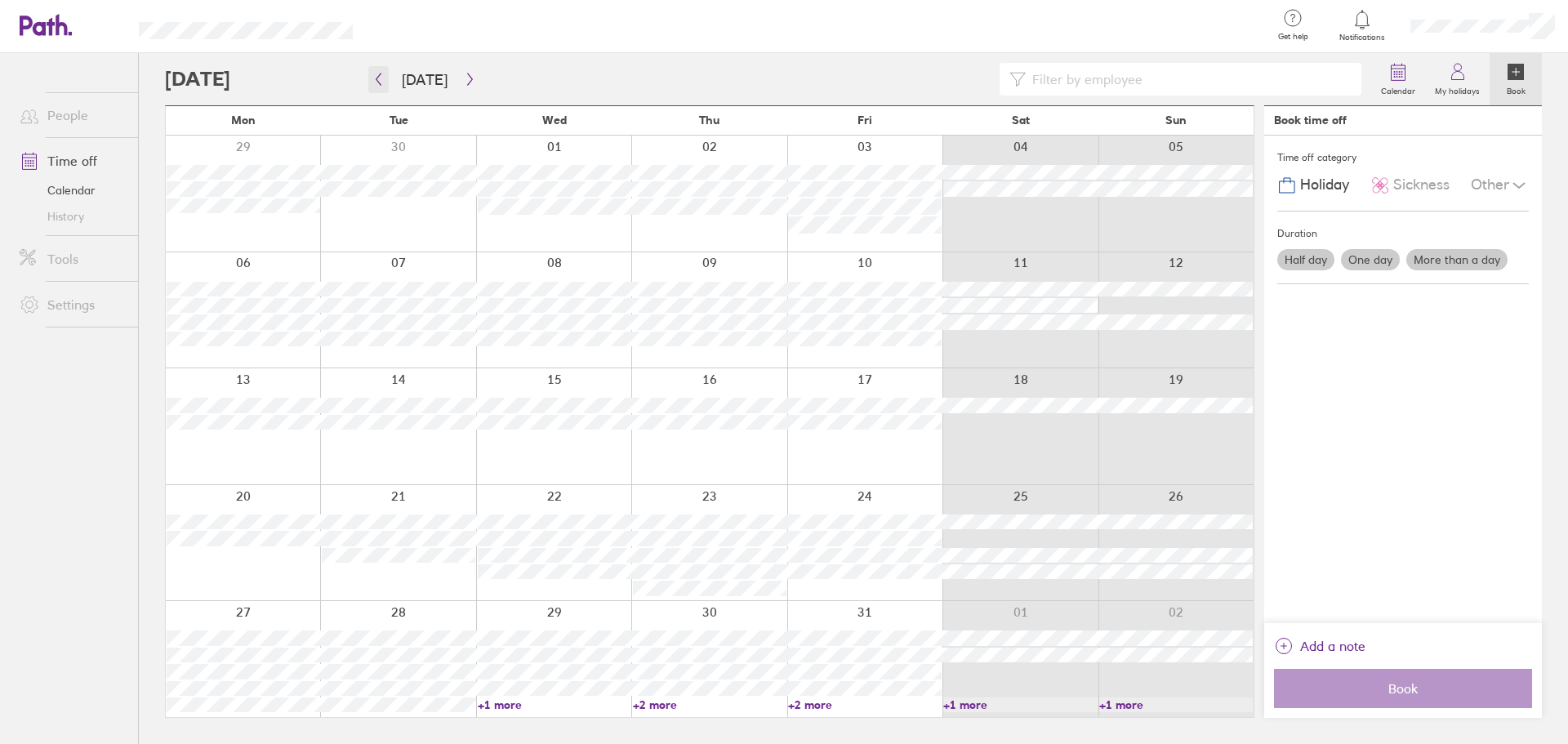
click at [381, 79] on icon "button" at bounding box center [378, 79] width 12 height 13
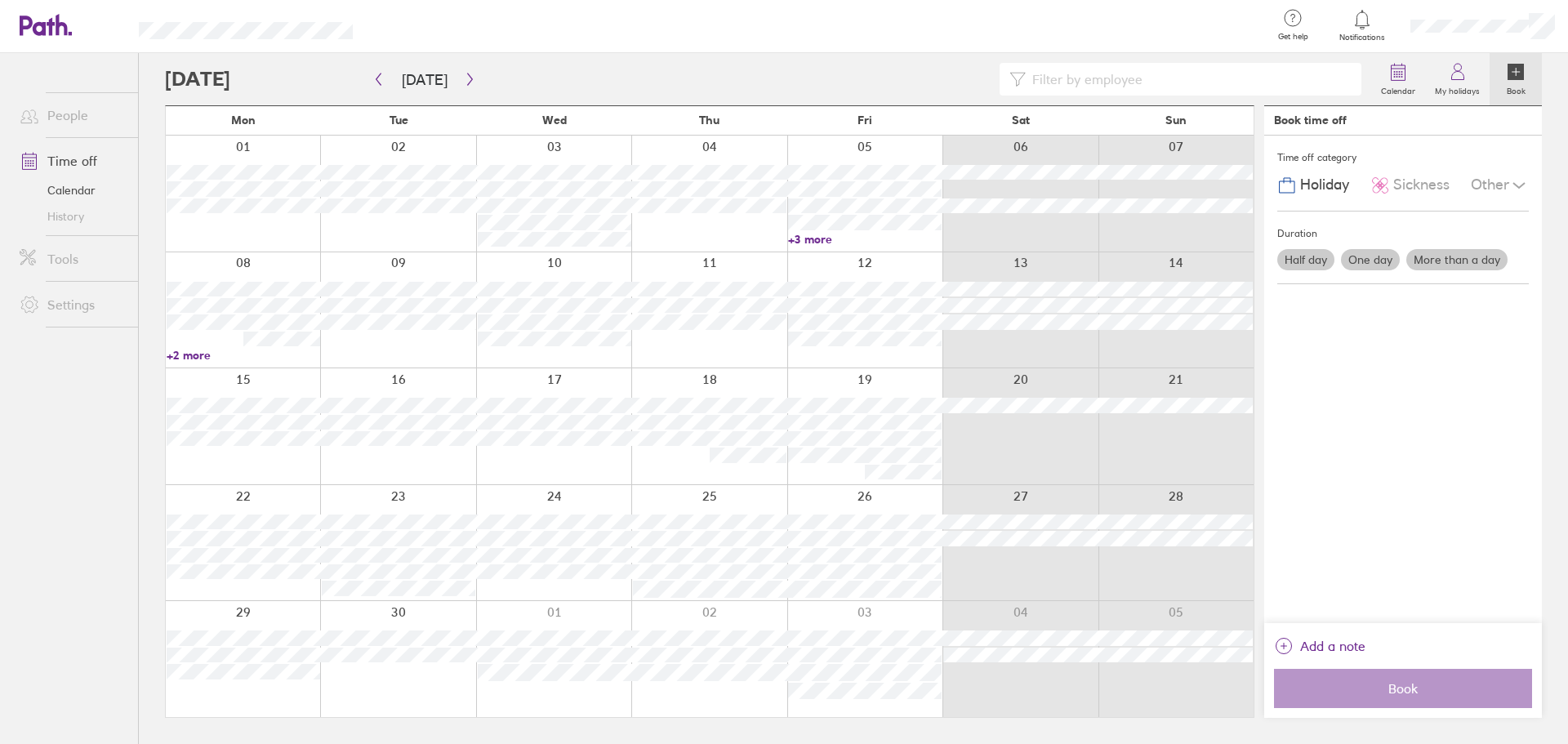
click at [420, 236] on div at bounding box center [397, 193] width 155 height 116
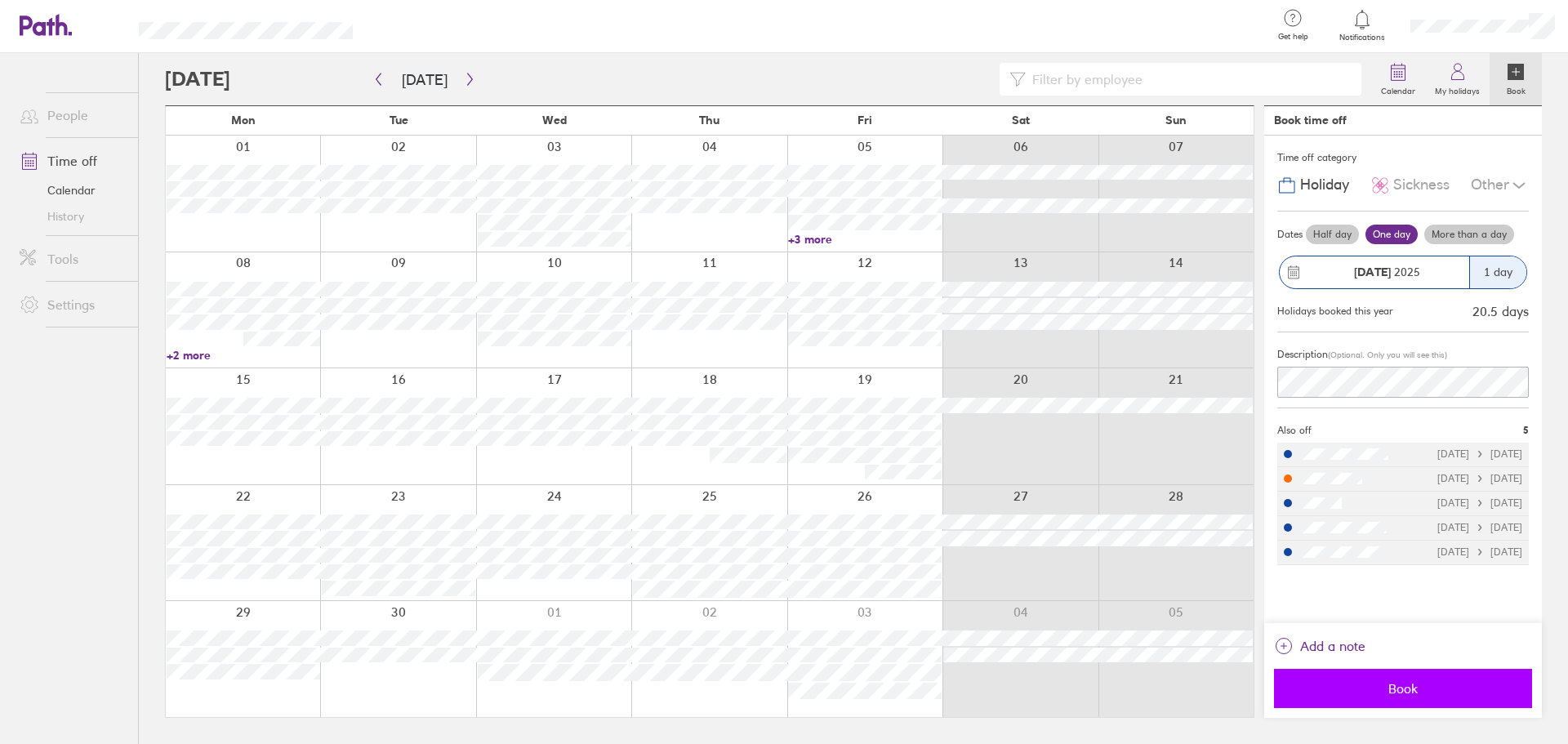
click at [1425, 695] on span "Book" at bounding box center [1403, 688] width 236 height 15
